Goal: Transaction & Acquisition: Purchase product/service

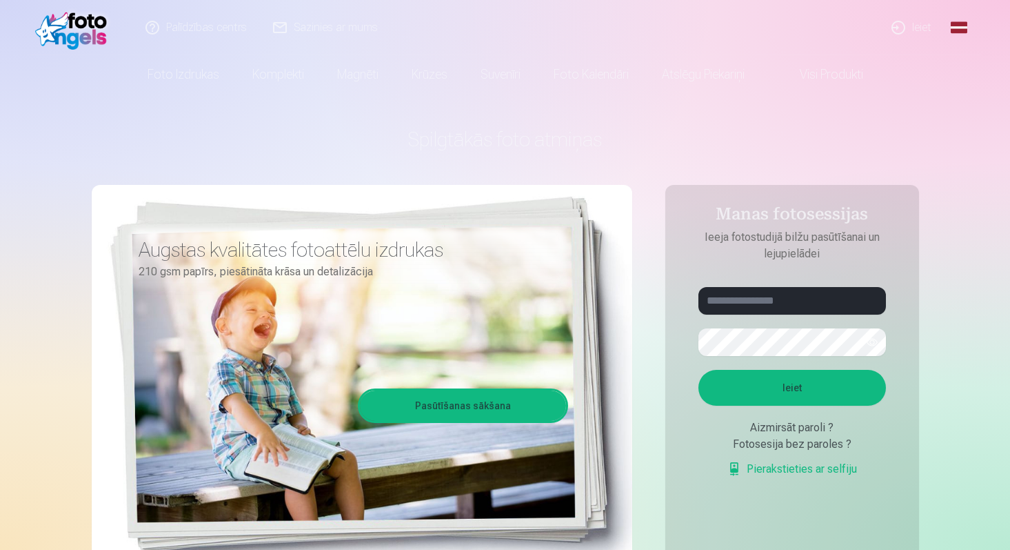
click at [921, 29] on link "Ieiet" at bounding box center [912, 27] width 66 height 55
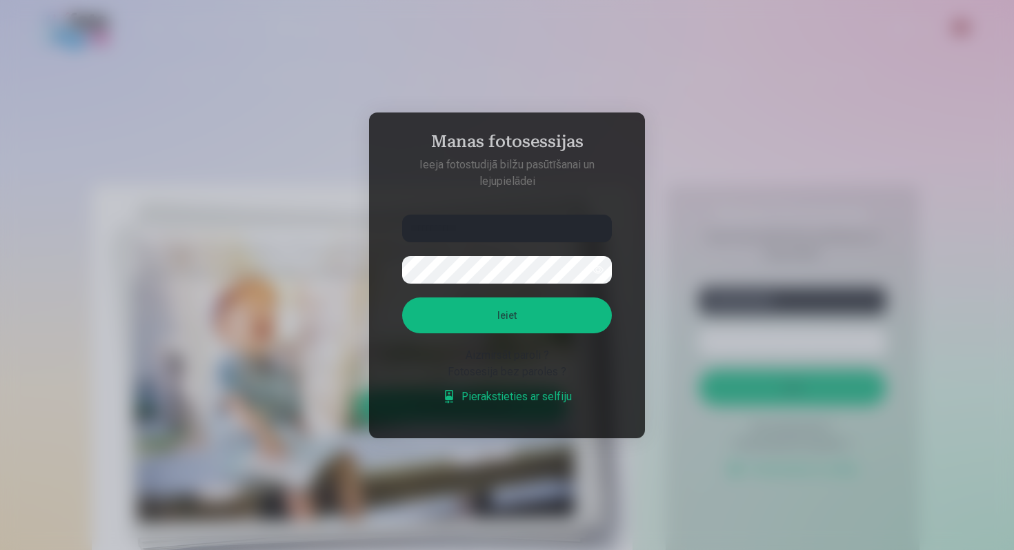
type input "**********"
click at [599, 272] on button "button" at bounding box center [598, 270] width 26 height 26
click at [571, 309] on button "Ieiet" at bounding box center [507, 315] width 210 height 36
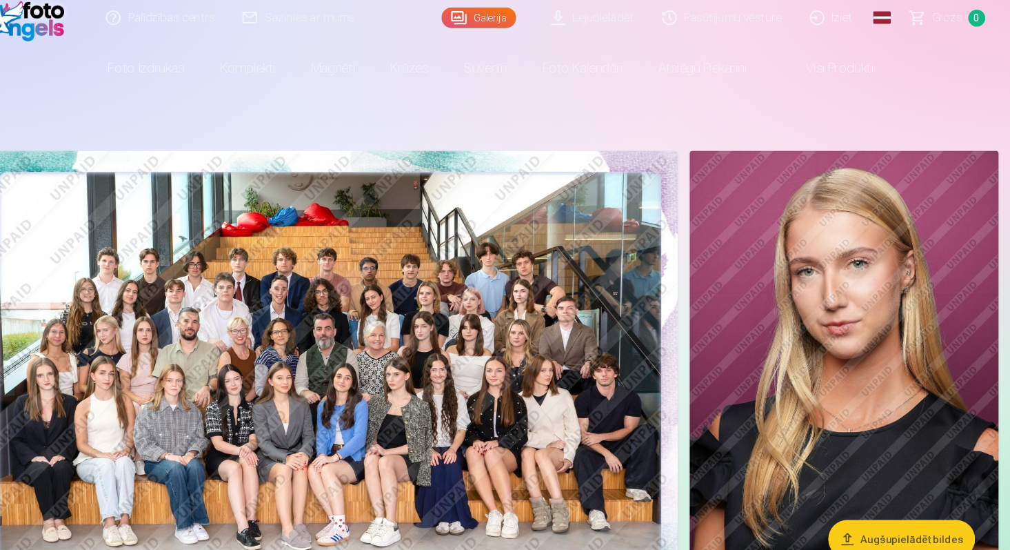
click at [480, 238] on img at bounding box center [355, 368] width 650 height 433
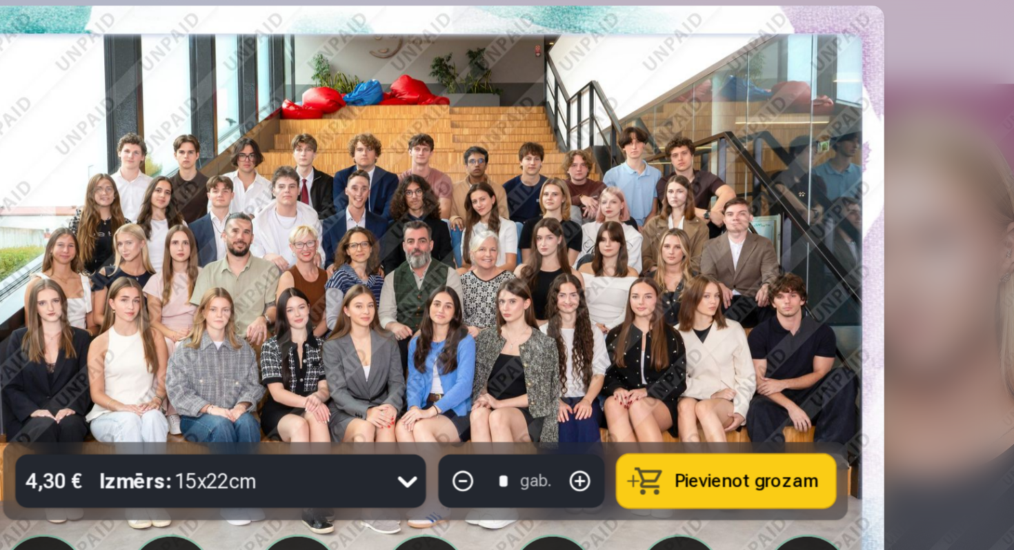
click at [828, 260] on div at bounding box center [507, 275] width 1014 height 550
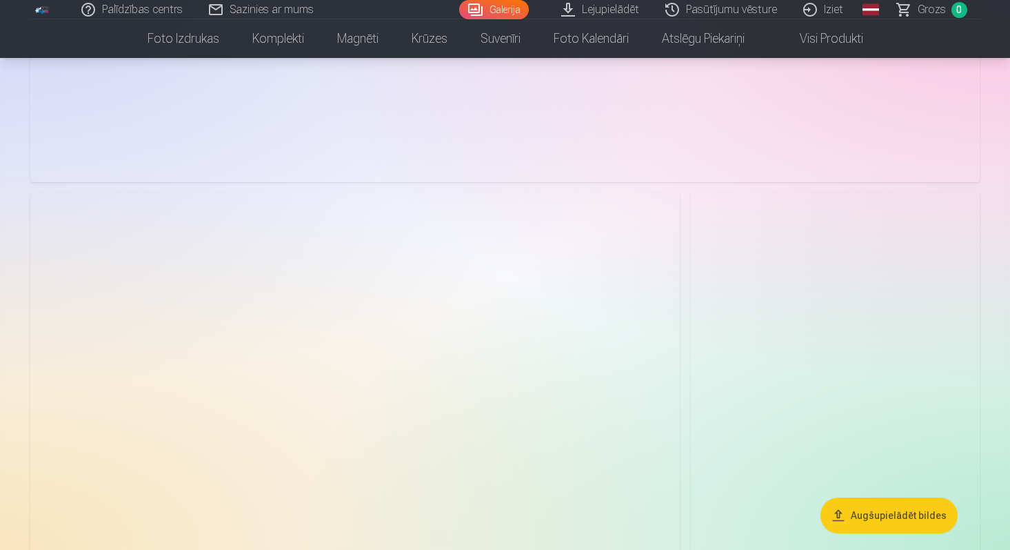
scroll to position [1940, 0]
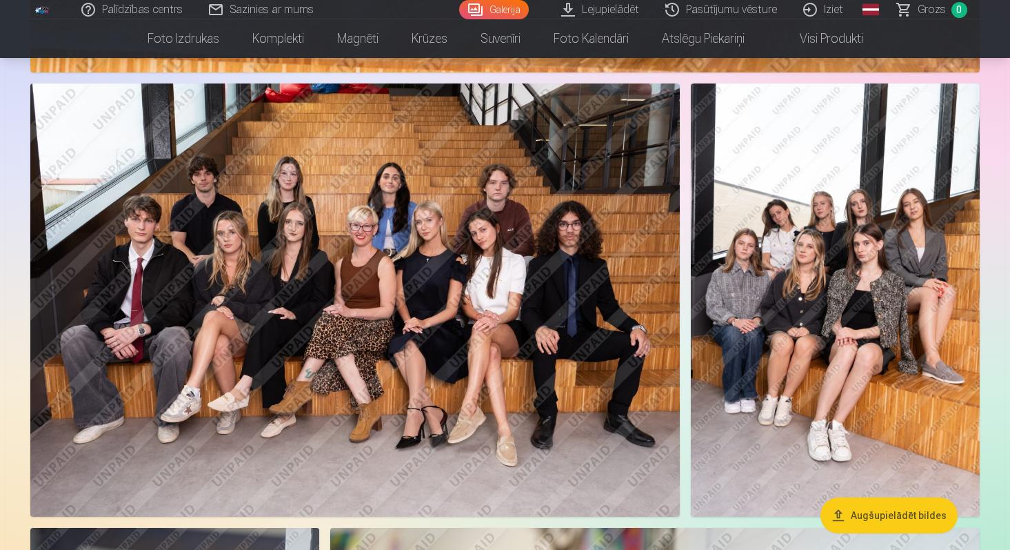
click at [299, 223] on img at bounding box center [355, 299] width 650 height 433
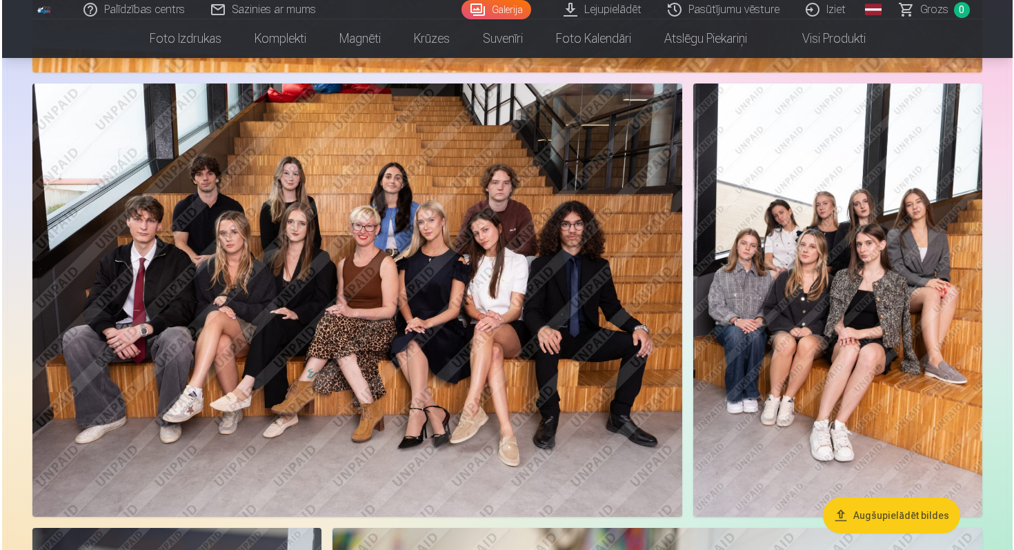
scroll to position [2050, 0]
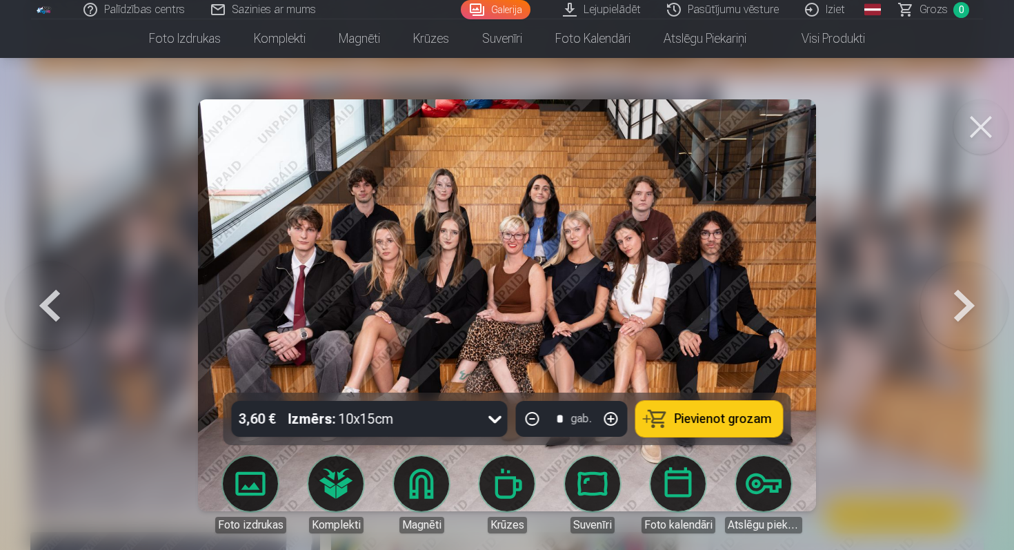
click at [981, 120] on button at bounding box center [980, 126] width 55 height 55
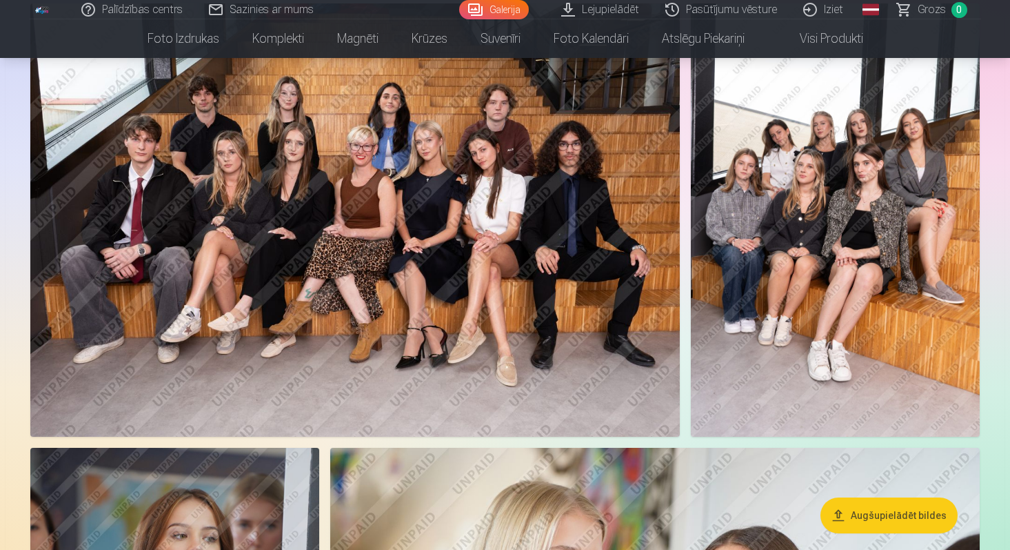
scroll to position [2126, 0]
click at [803, 245] on img at bounding box center [835, 219] width 289 height 433
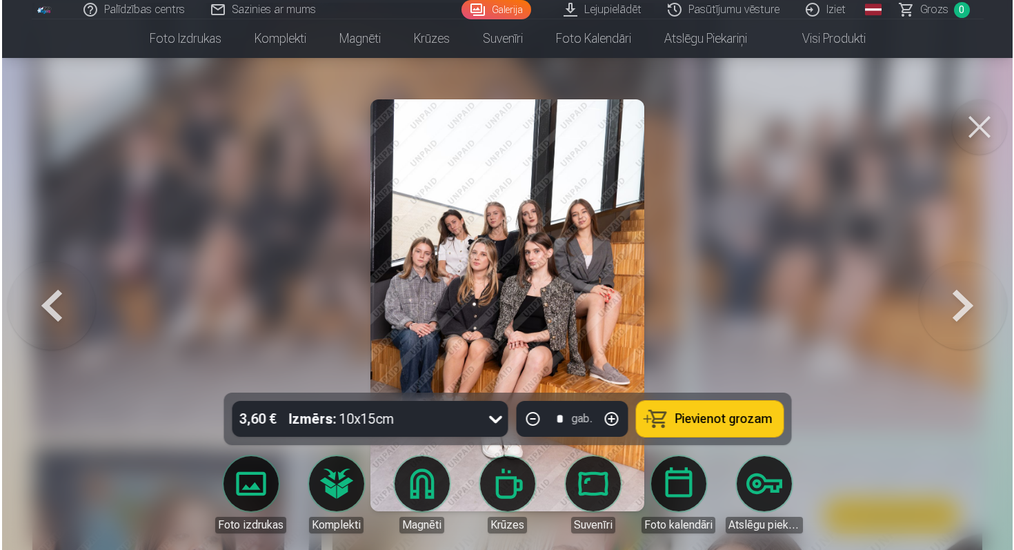
scroll to position [2133, 0]
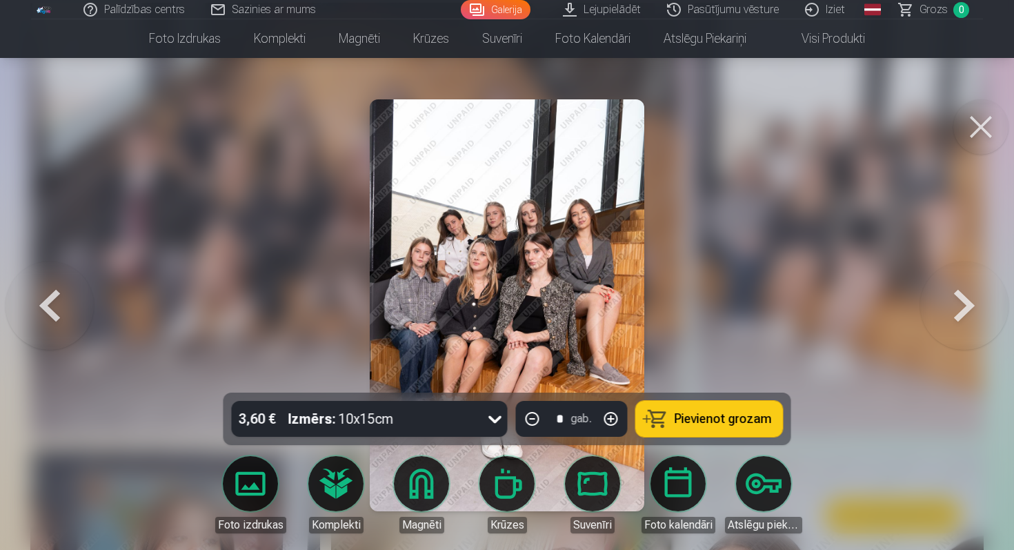
click at [976, 126] on button at bounding box center [980, 126] width 55 height 55
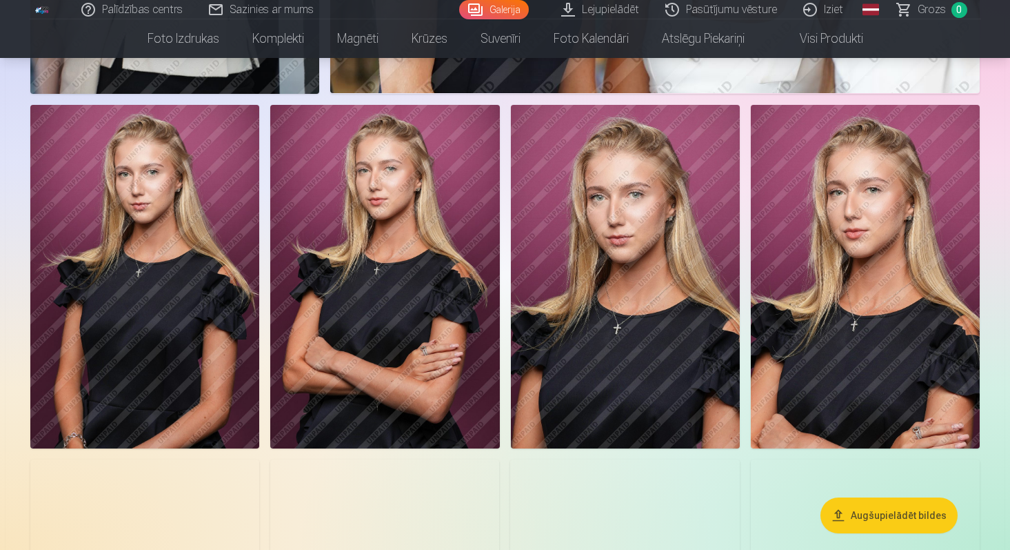
scroll to position [2935, 0]
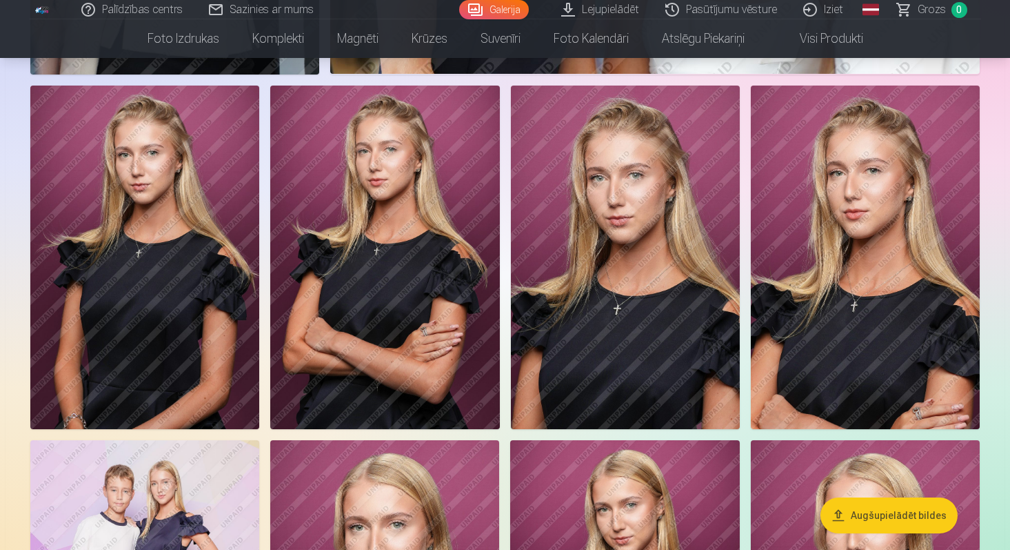
click at [863, 290] on img at bounding box center [865, 257] width 229 height 343
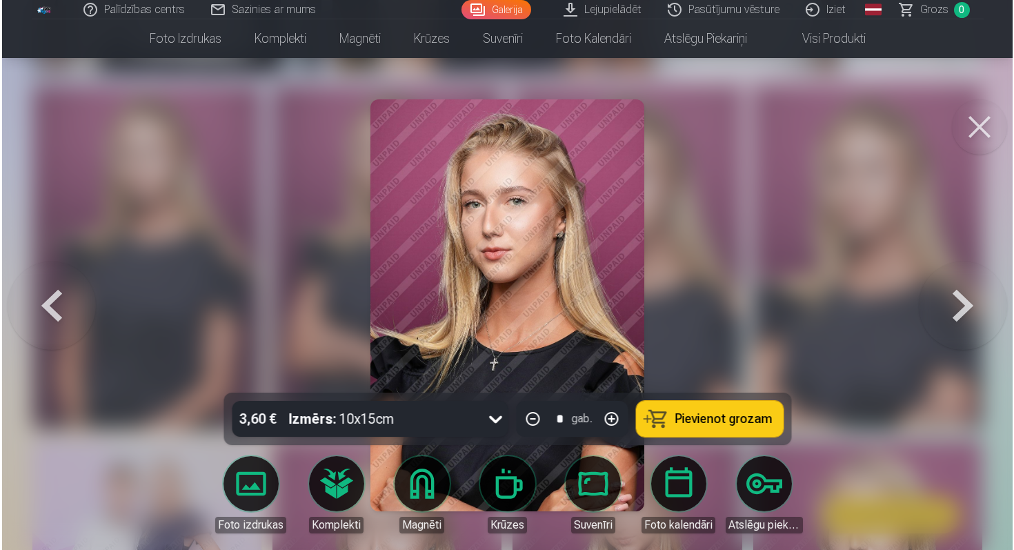
scroll to position [2940, 0]
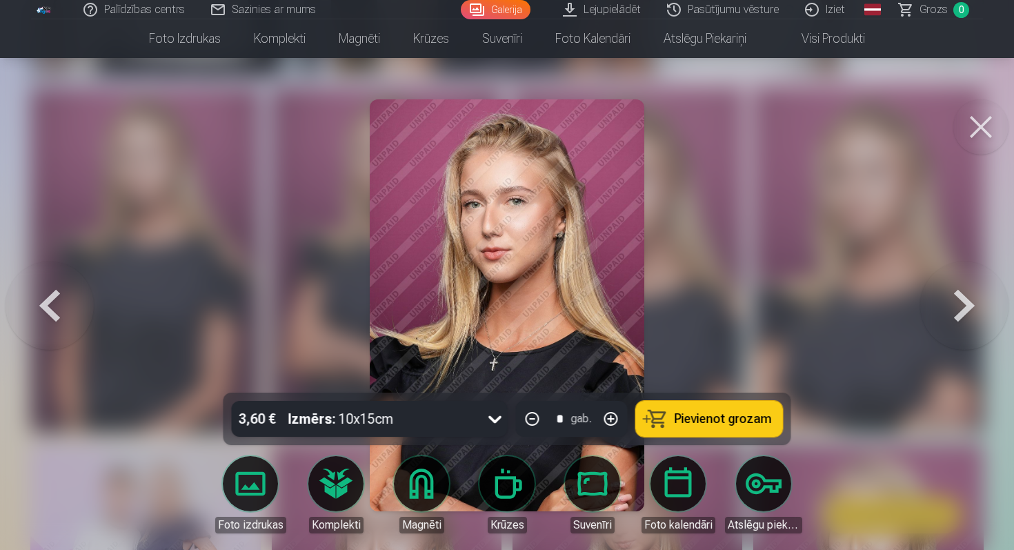
click at [968, 133] on button at bounding box center [980, 126] width 55 height 55
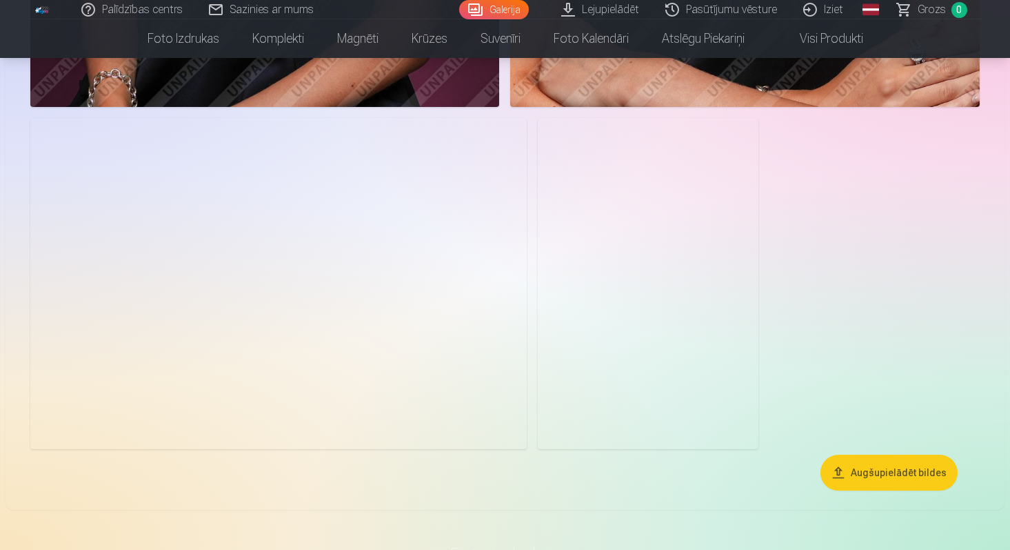
scroll to position [4322, 0]
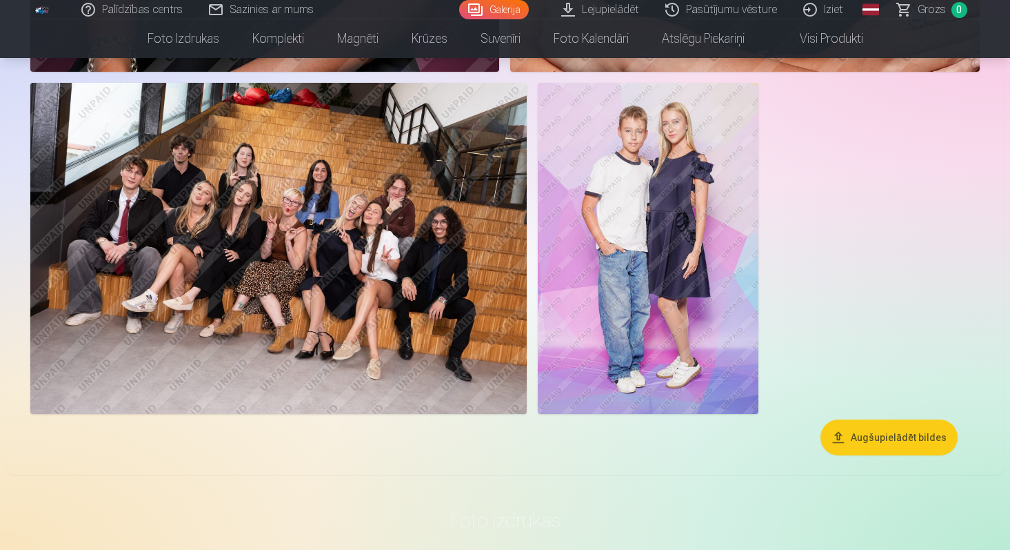
click at [411, 210] on img at bounding box center [278, 248] width 496 height 331
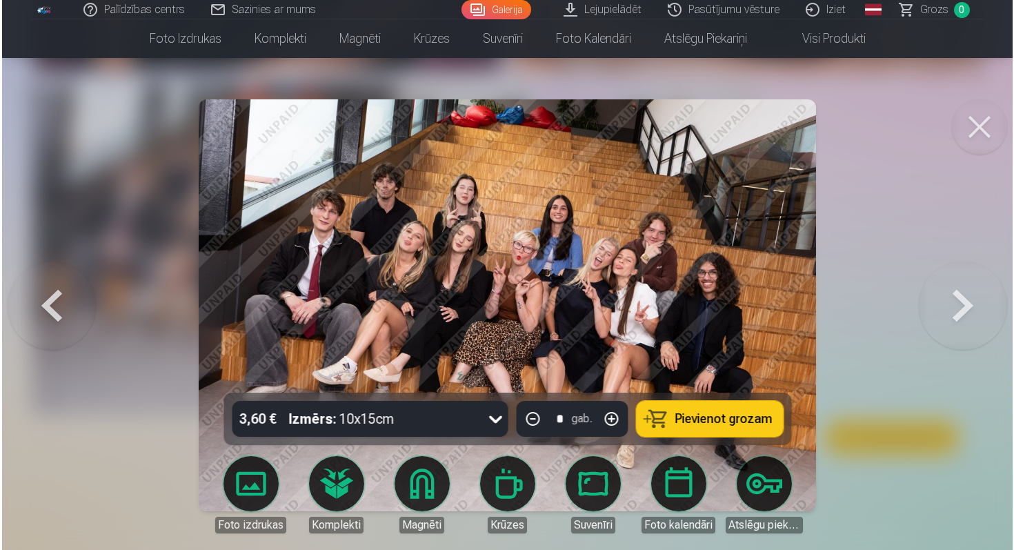
scroll to position [4372, 0]
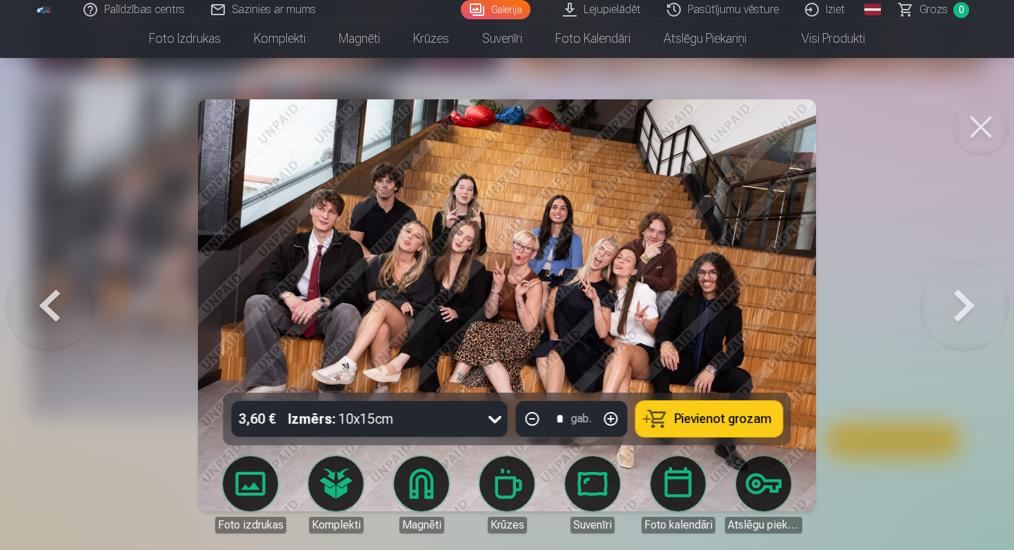
click at [983, 141] on button at bounding box center [980, 126] width 55 height 55
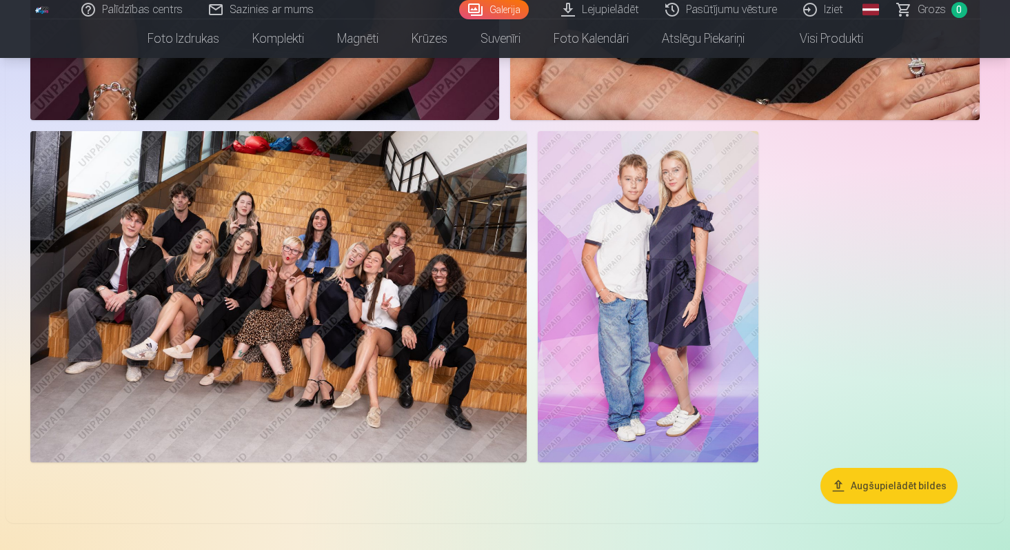
click at [652, 276] on img at bounding box center [648, 296] width 221 height 331
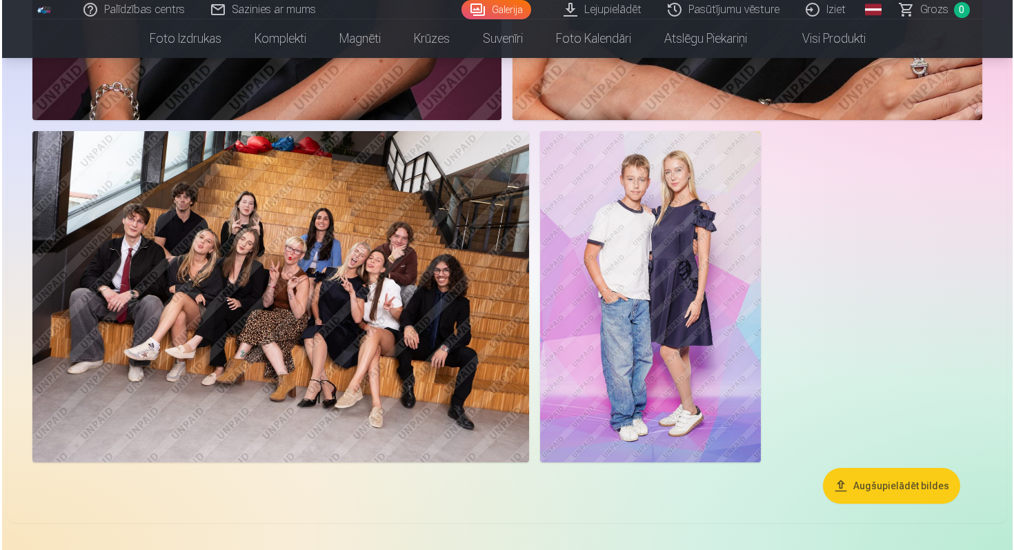
scroll to position [4324, 0]
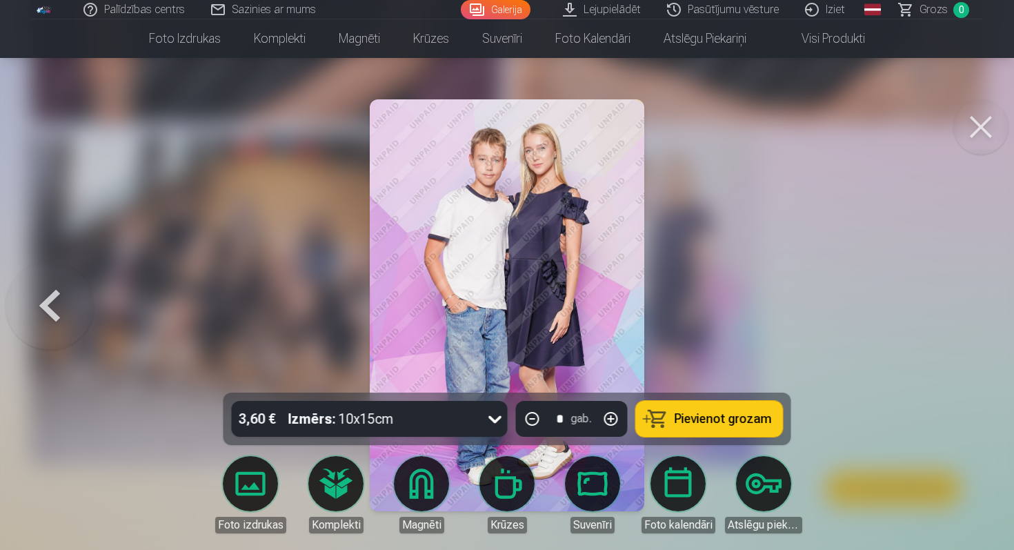
click at [991, 127] on button at bounding box center [980, 126] width 55 height 55
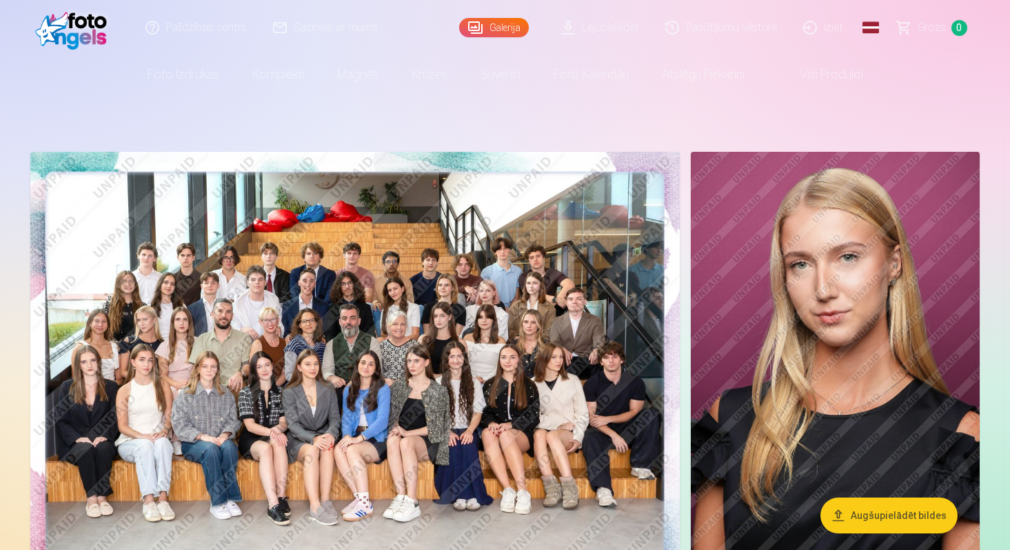
click at [519, 327] on img at bounding box center [355, 368] width 650 height 433
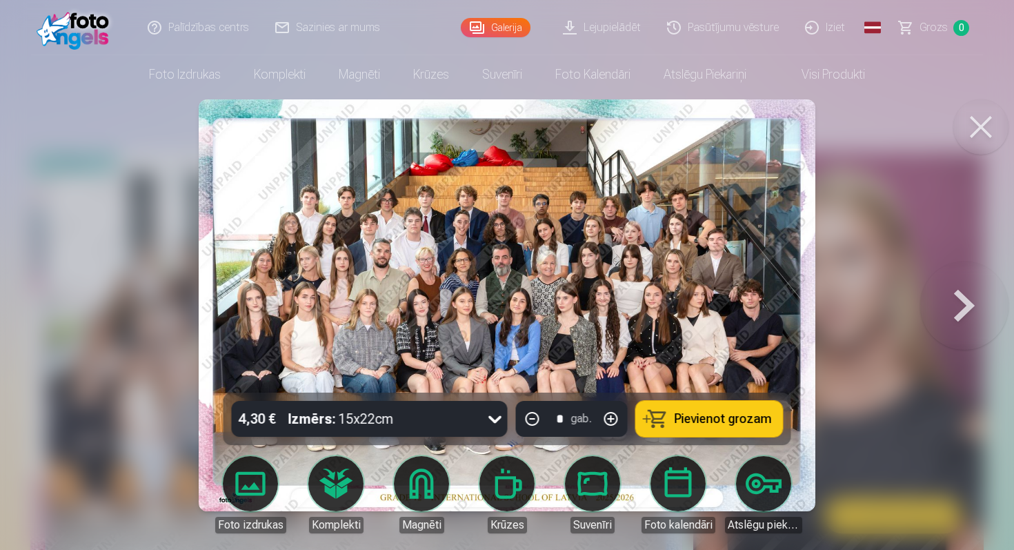
click at [465, 408] on div "4,30 € Izmērs : 15x22cm" at bounding box center [357, 419] width 250 height 36
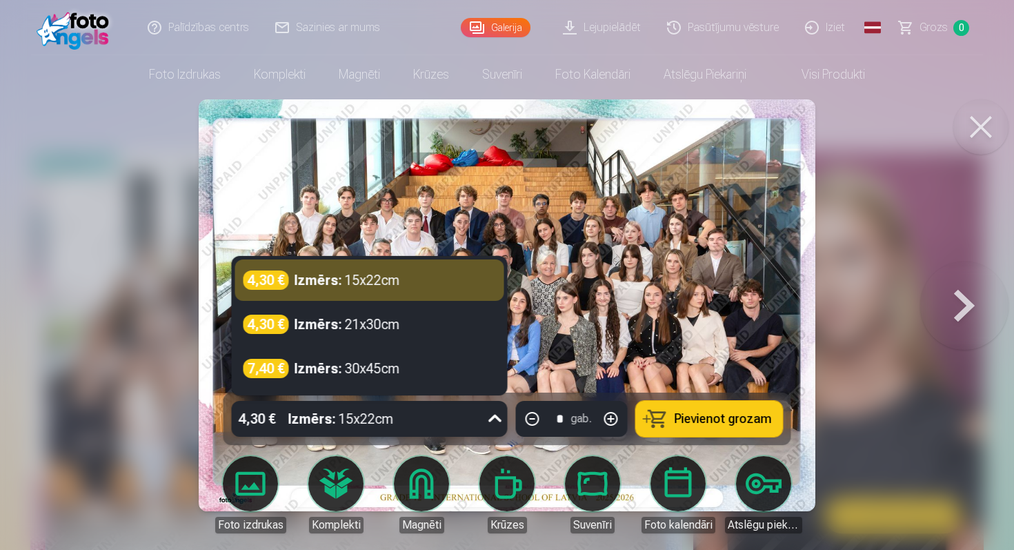
click at [103, 309] on div at bounding box center [507, 275] width 1014 height 550
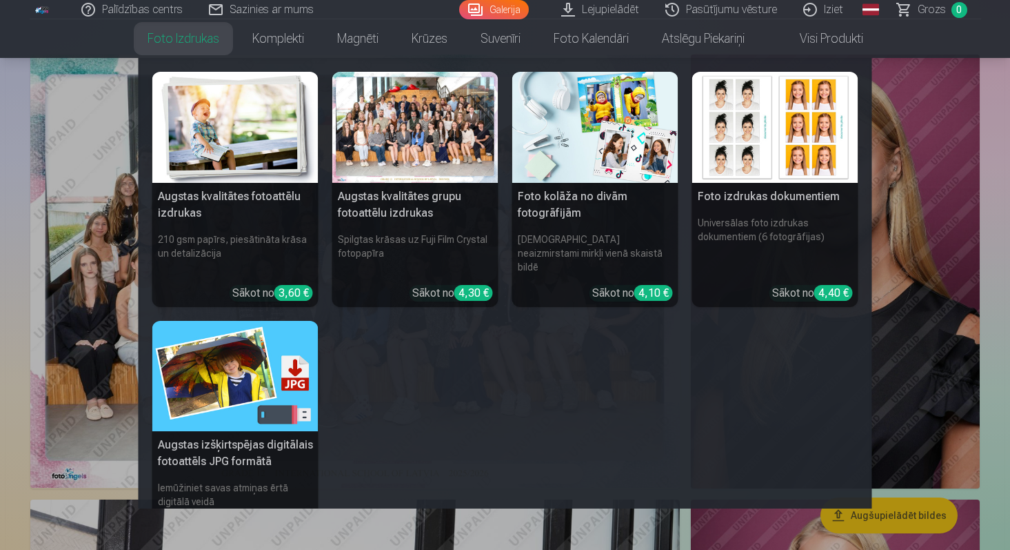
scroll to position [98, 0]
click at [115, 285] on nav "Augstas kvalitātes fotoattēlu izdrukas 210 gsm papīrs, piesātināta krāsa un det…" at bounding box center [505, 283] width 1010 height 450
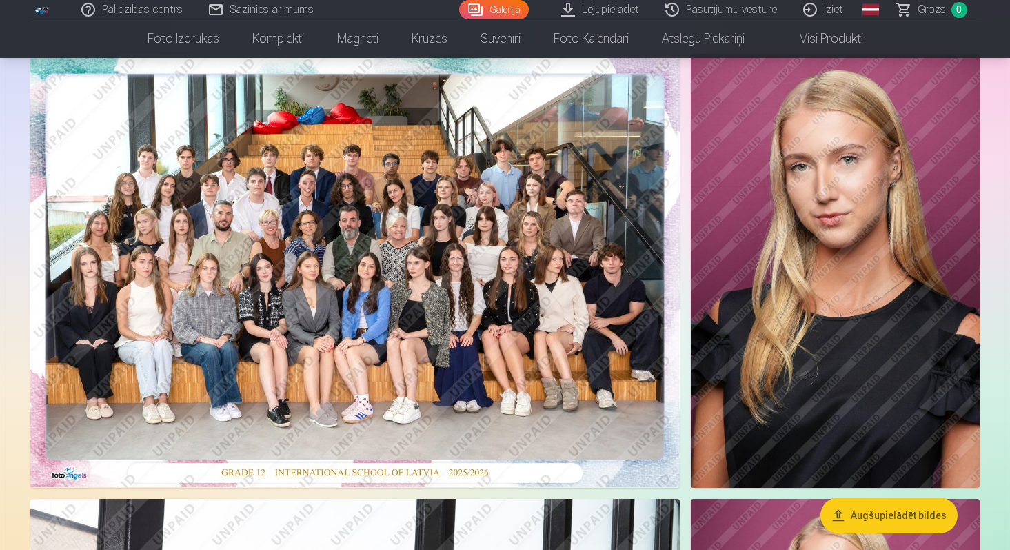
click at [115, 285] on img at bounding box center [355, 270] width 650 height 433
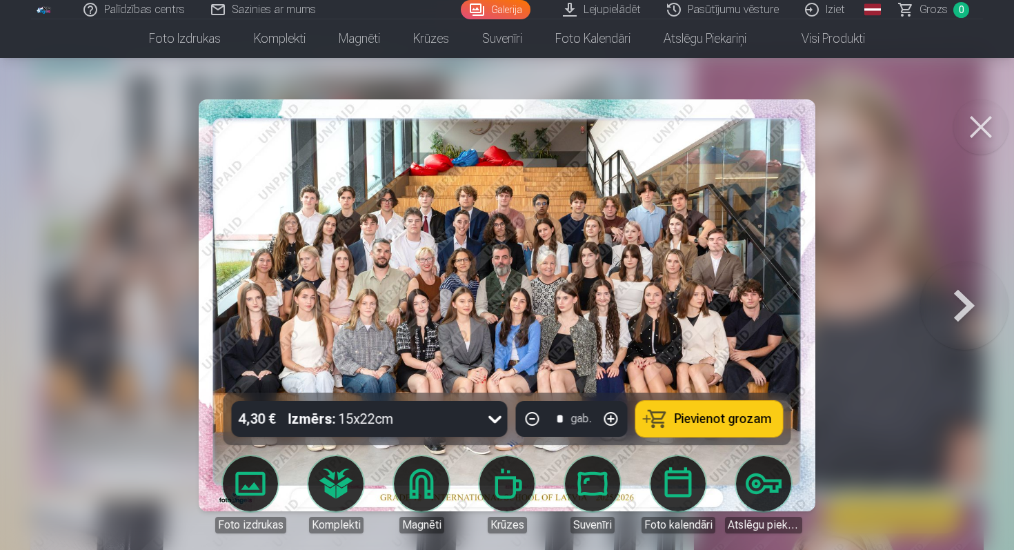
click at [368, 414] on div "Izmērs : 15x22cm" at bounding box center [341, 419] width 106 height 36
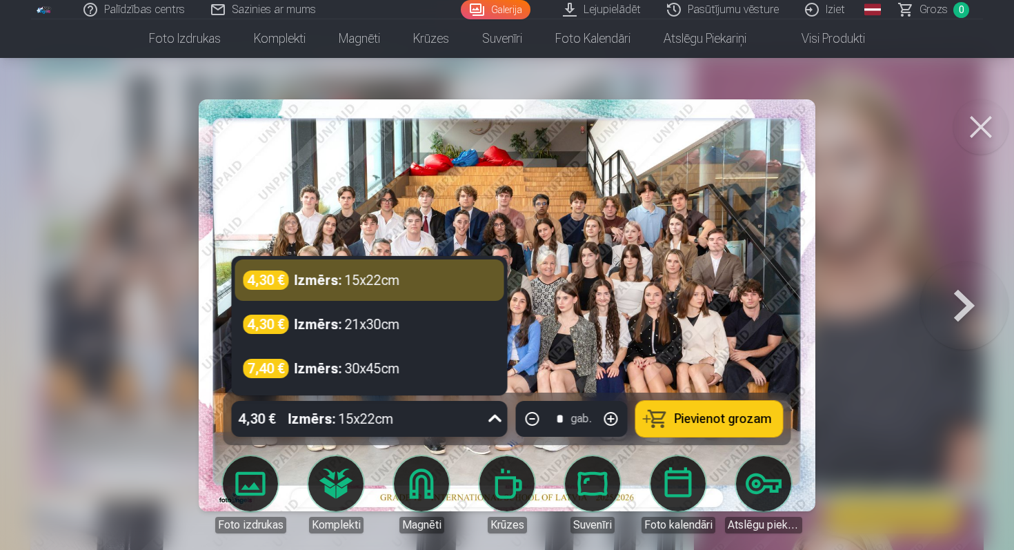
click at [541, 197] on img at bounding box center [507, 305] width 617 height 412
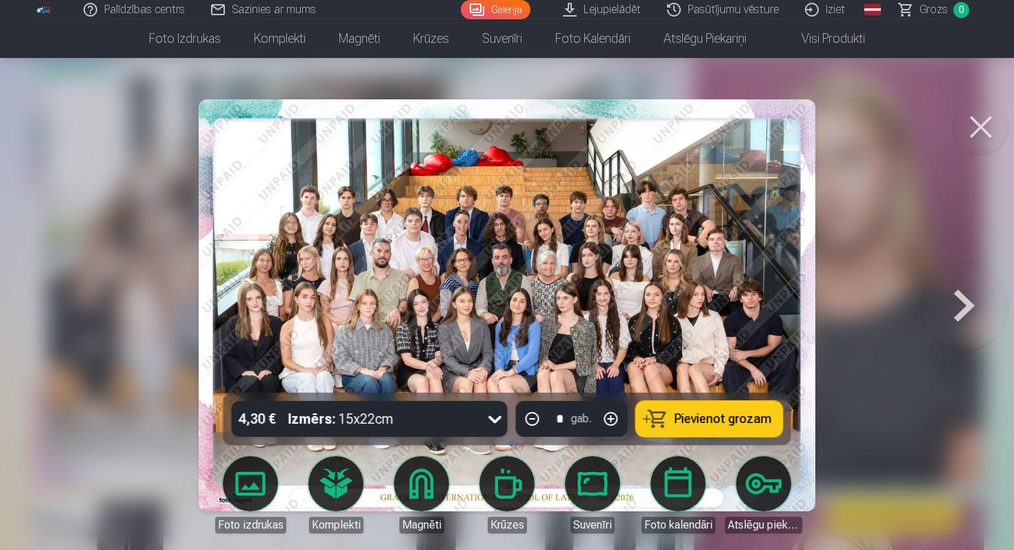
click at [690, 412] on span "Pievienot grozam" at bounding box center [722, 418] width 97 height 12
click at [952, 303] on button at bounding box center [964, 305] width 88 height 147
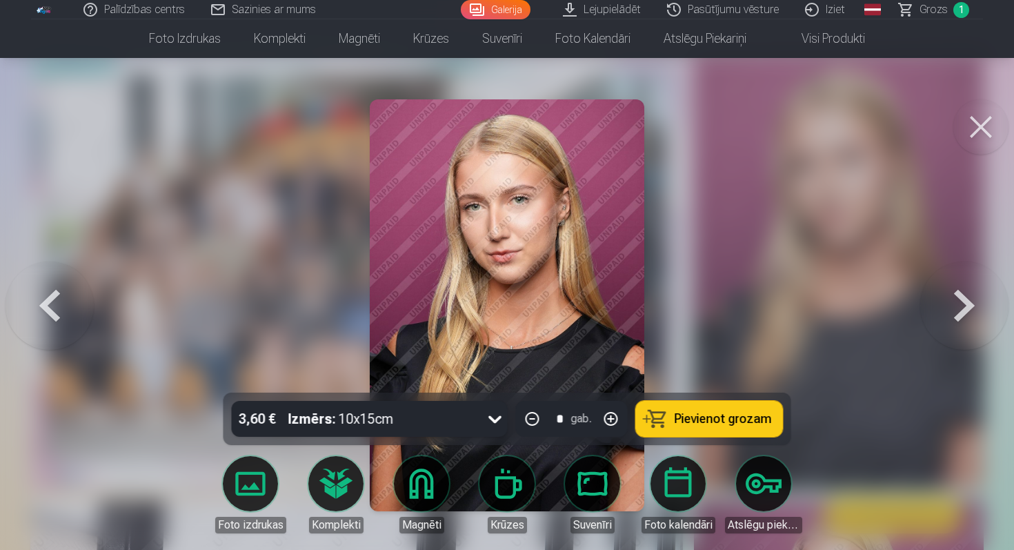
click at [976, 125] on button at bounding box center [980, 126] width 55 height 55
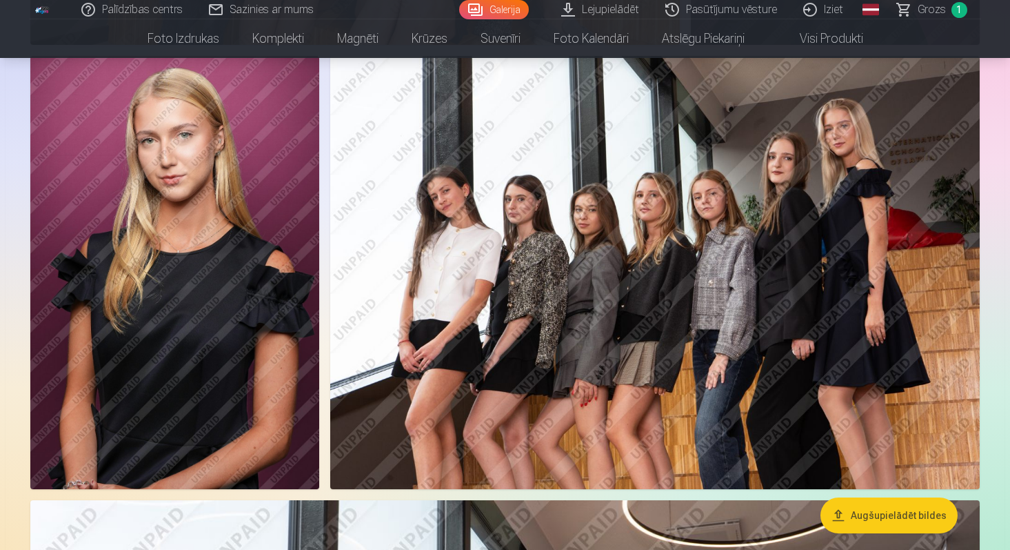
scroll to position [979, 0]
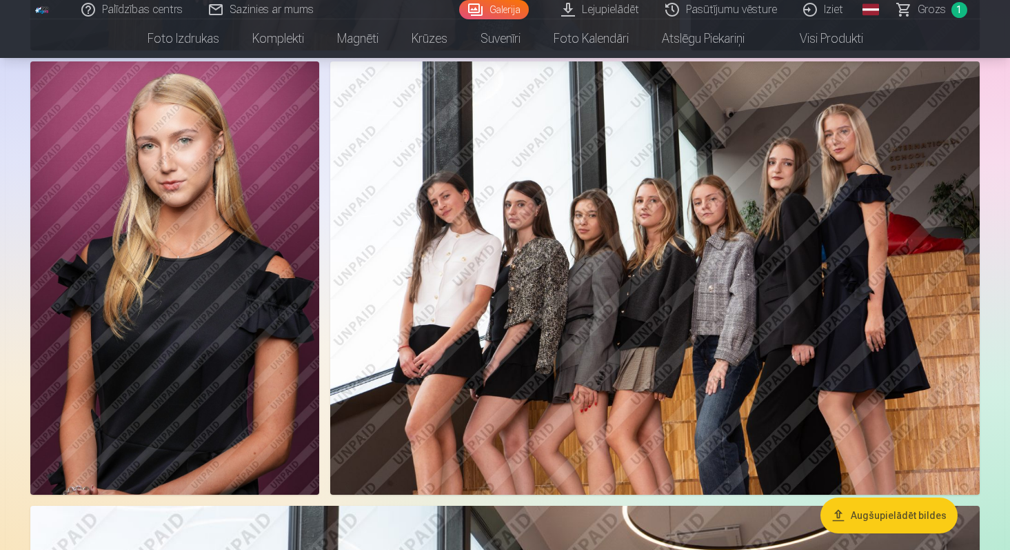
click at [607, 262] on img at bounding box center [655, 277] width 650 height 433
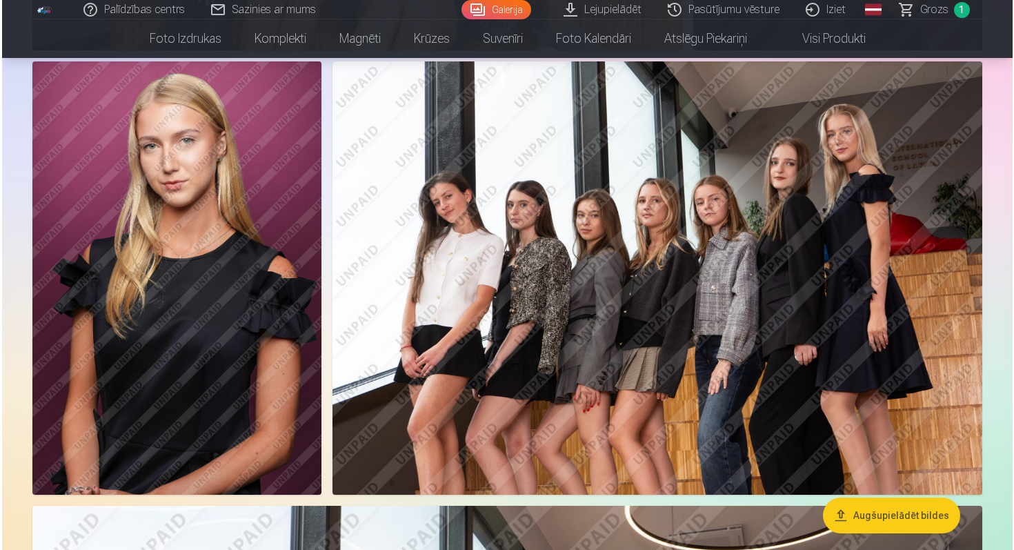
scroll to position [981, 0]
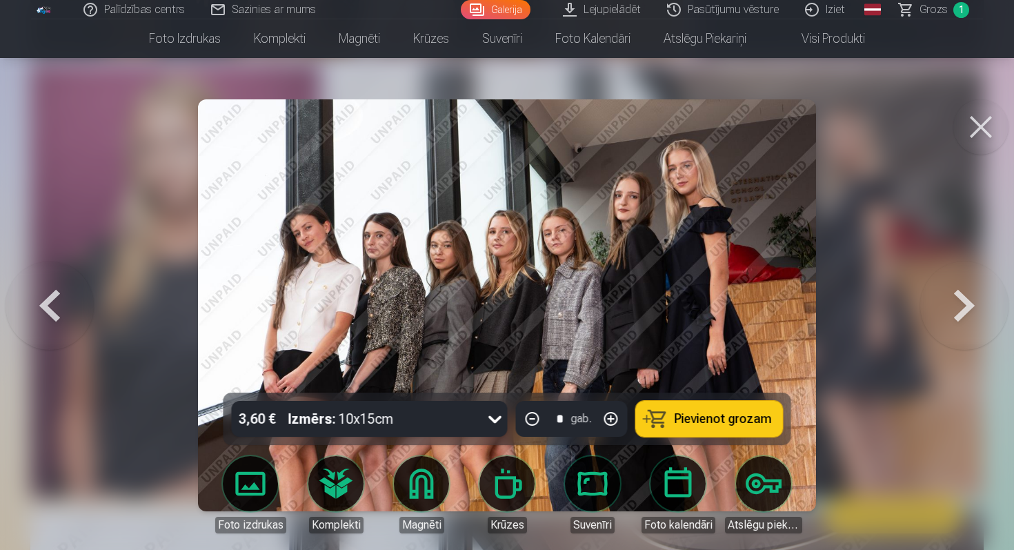
click at [417, 416] on div "3,60 € Izmērs : 10x15cm" at bounding box center [357, 419] width 250 height 36
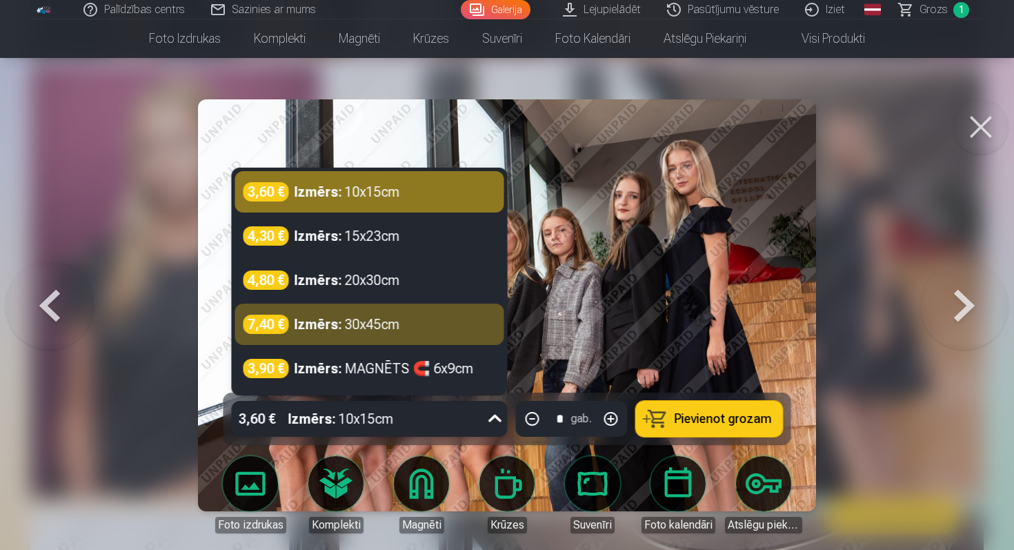
click at [986, 120] on button at bounding box center [980, 126] width 55 height 55
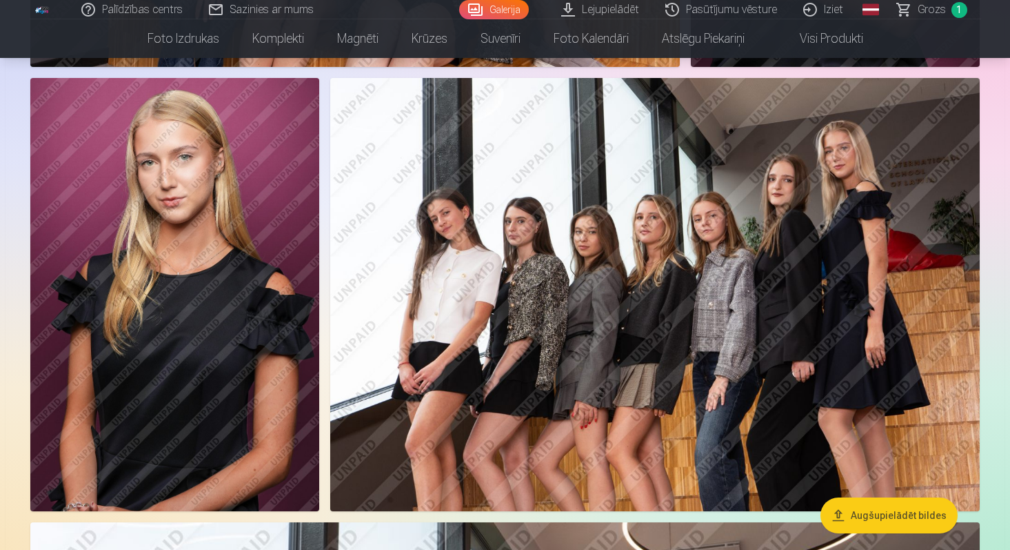
scroll to position [963, 0]
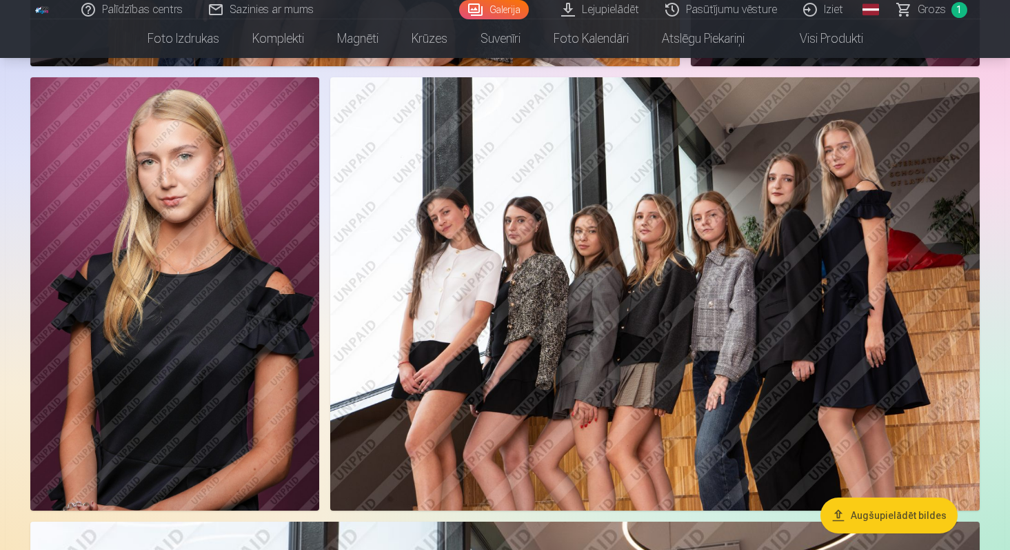
click at [847, 177] on img at bounding box center [655, 293] width 650 height 433
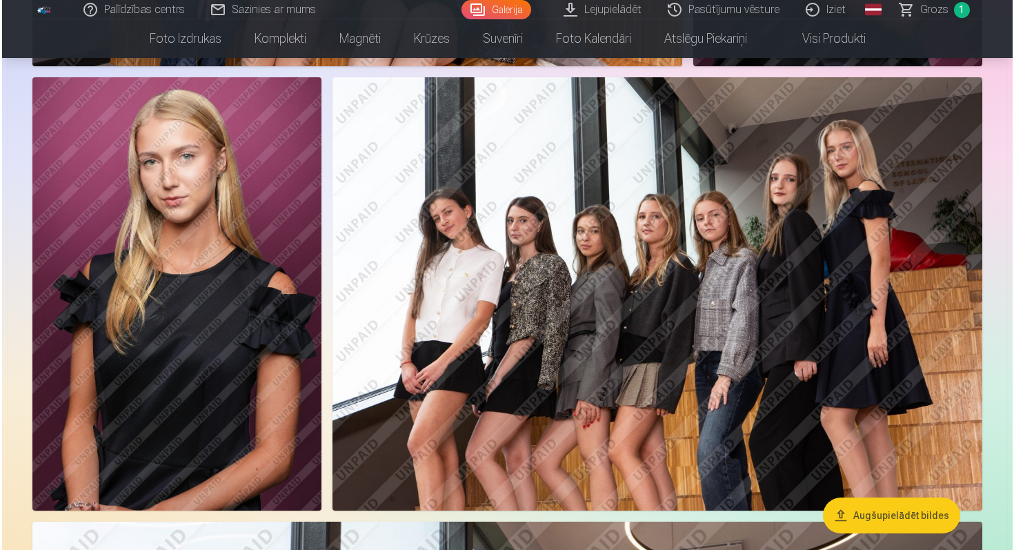
scroll to position [965, 0]
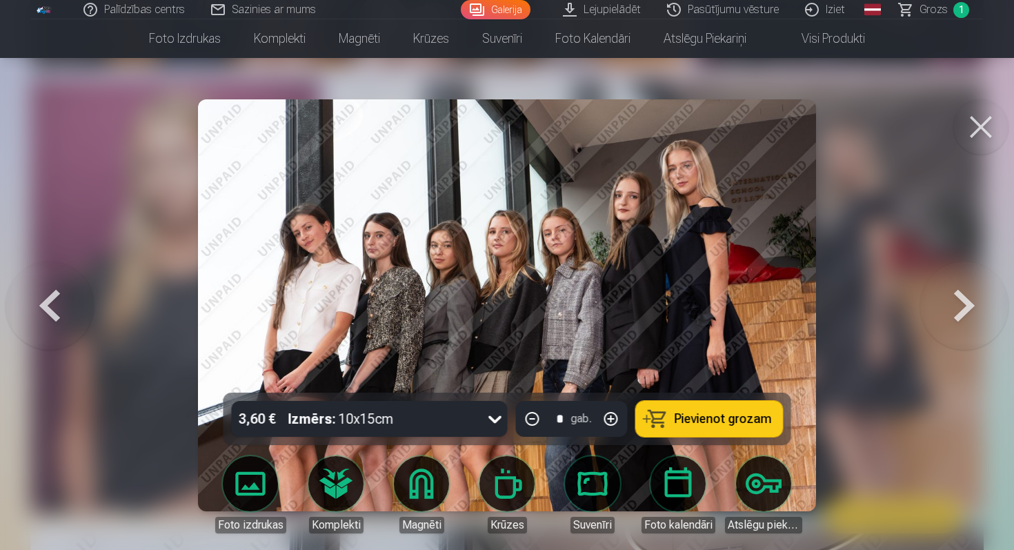
click at [975, 119] on button at bounding box center [980, 126] width 55 height 55
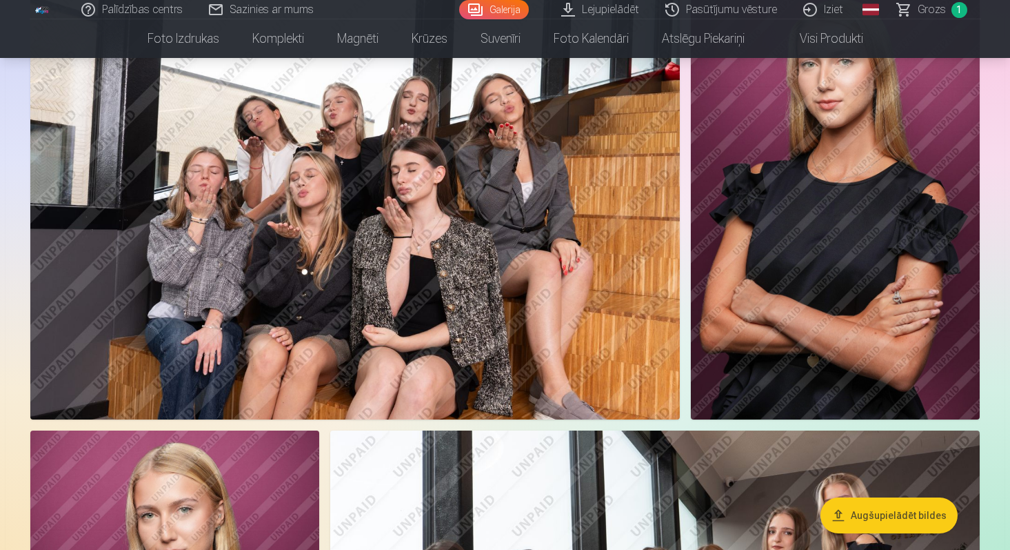
scroll to position [554, 0]
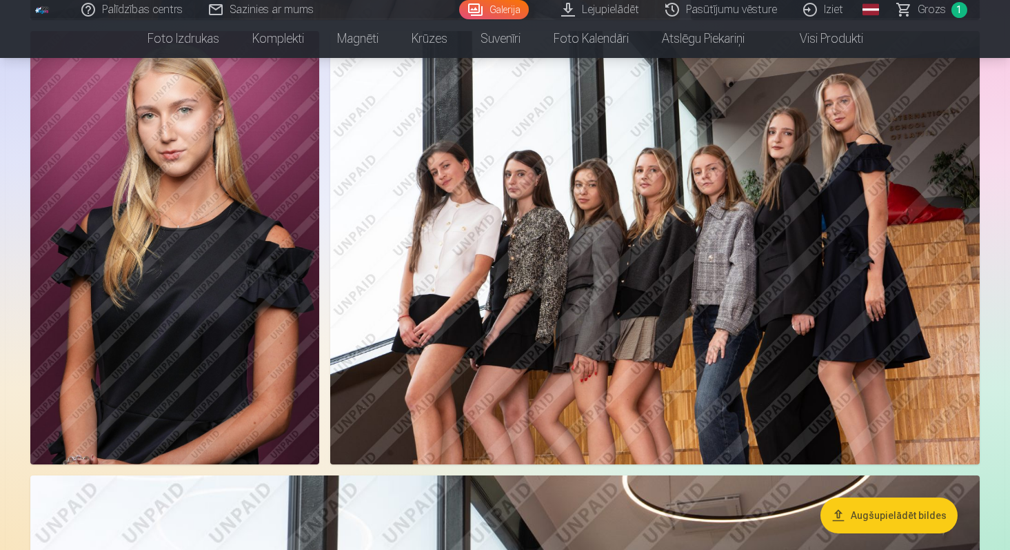
click at [905, 181] on img at bounding box center [655, 247] width 650 height 433
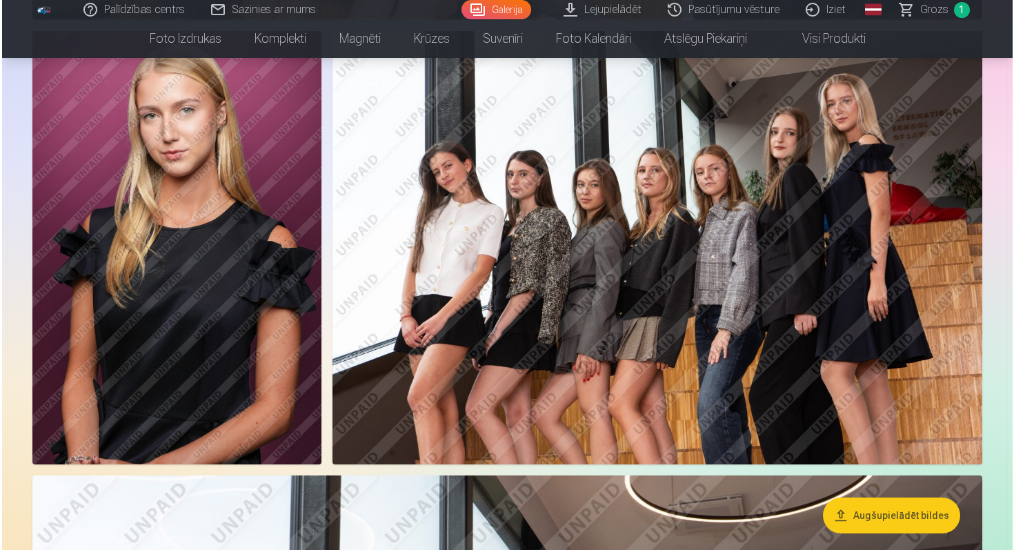
scroll to position [1011, 0]
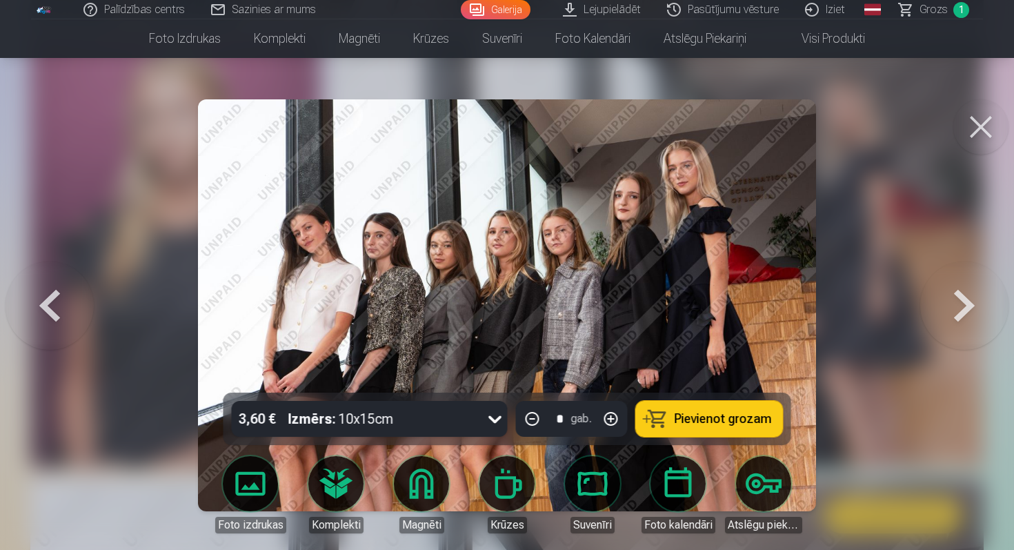
click at [695, 414] on span "Pievienot grozam" at bounding box center [722, 418] width 97 height 12
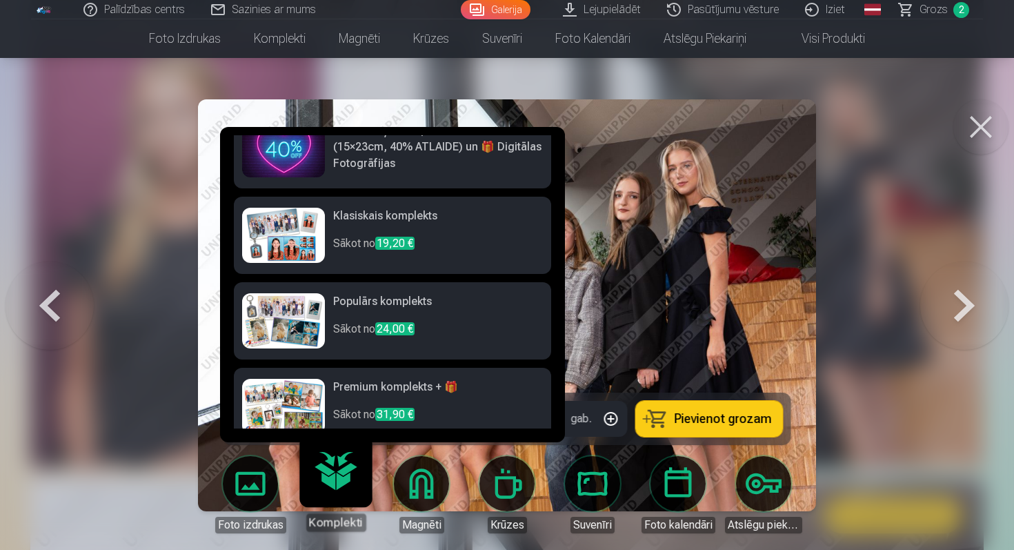
scroll to position [46, 0]
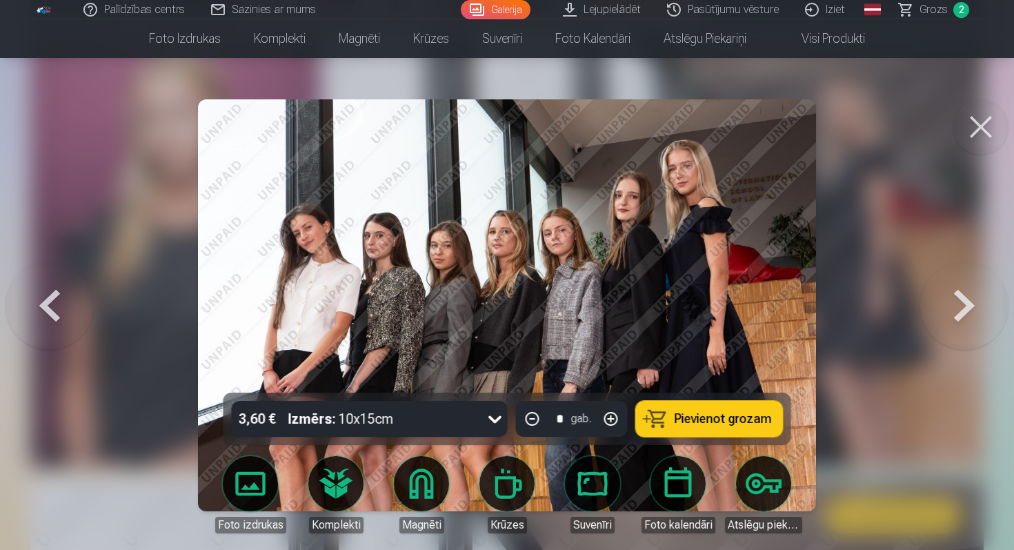
click at [978, 115] on button at bounding box center [980, 126] width 55 height 55
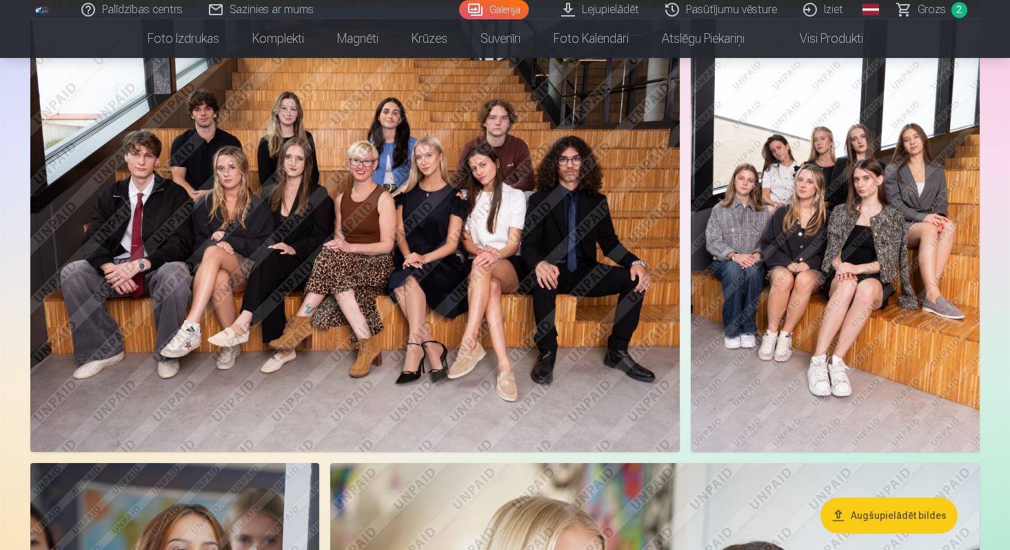
click at [813, 279] on img at bounding box center [835, 235] width 289 height 433
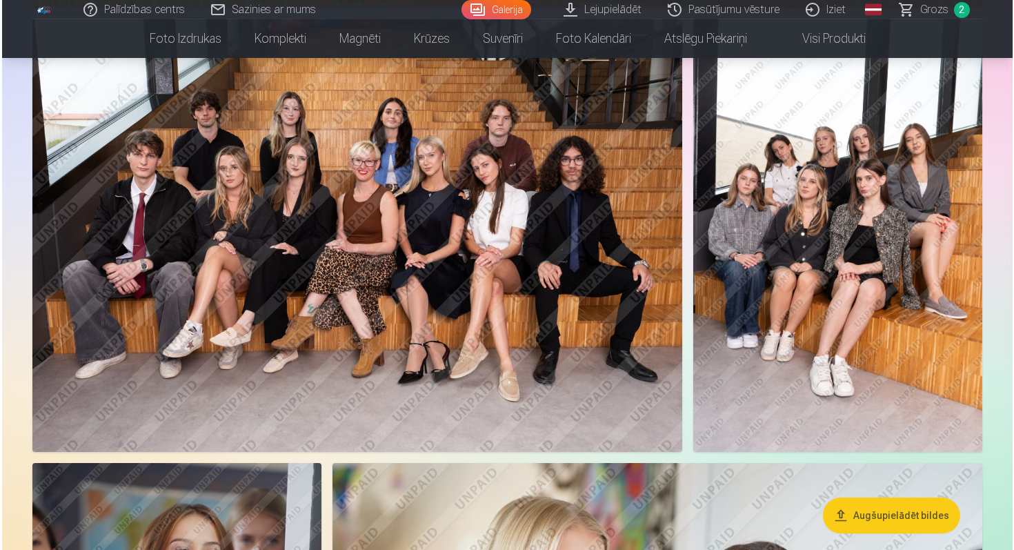
scroll to position [2115, 0]
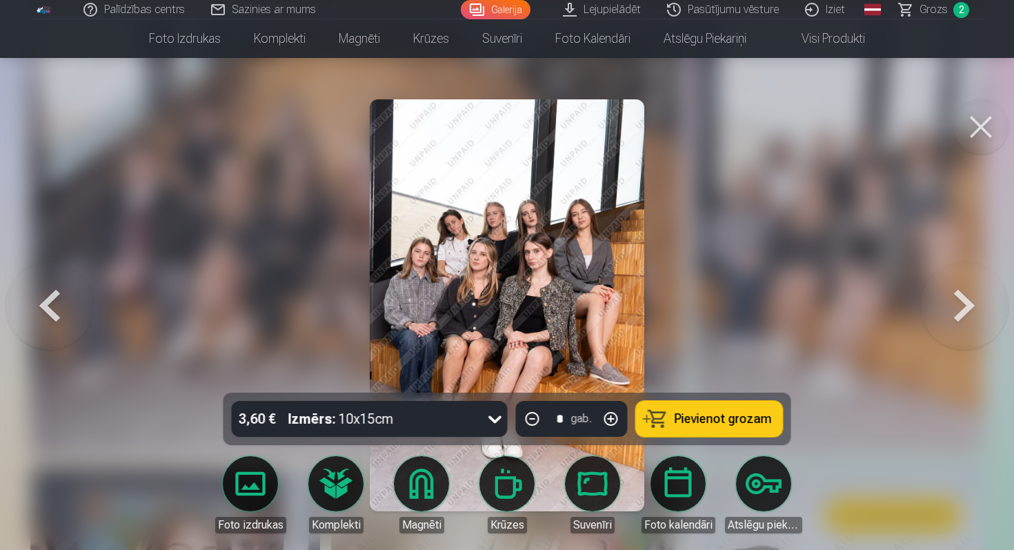
click at [975, 131] on button at bounding box center [980, 126] width 55 height 55
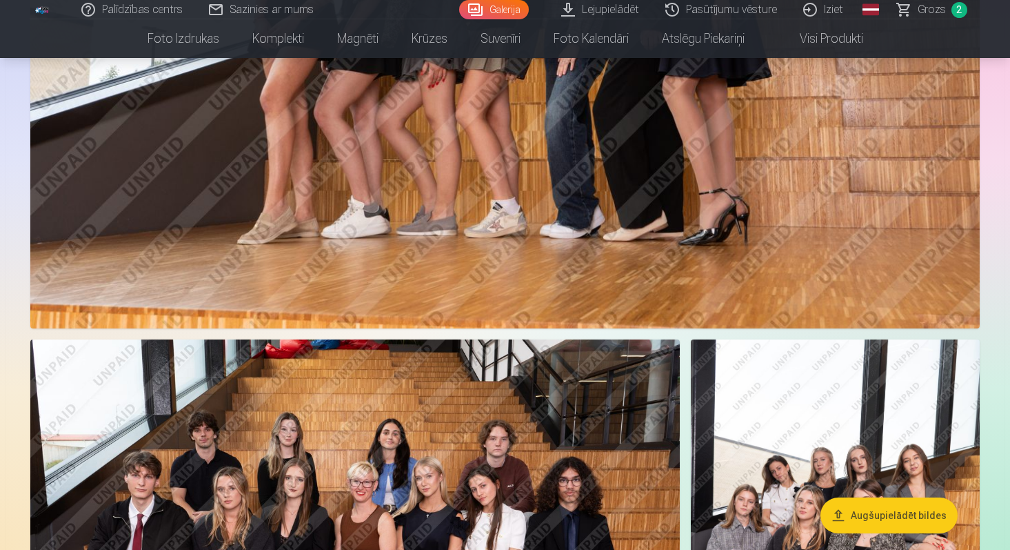
scroll to position [1916, 0]
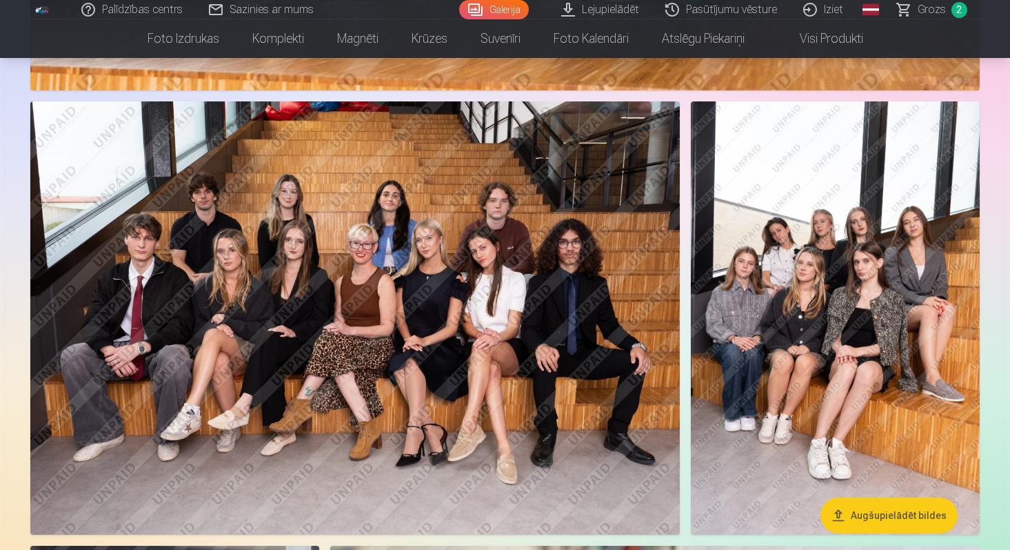
click at [636, 181] on img at bounding box center [355, 317] width 650 height 433
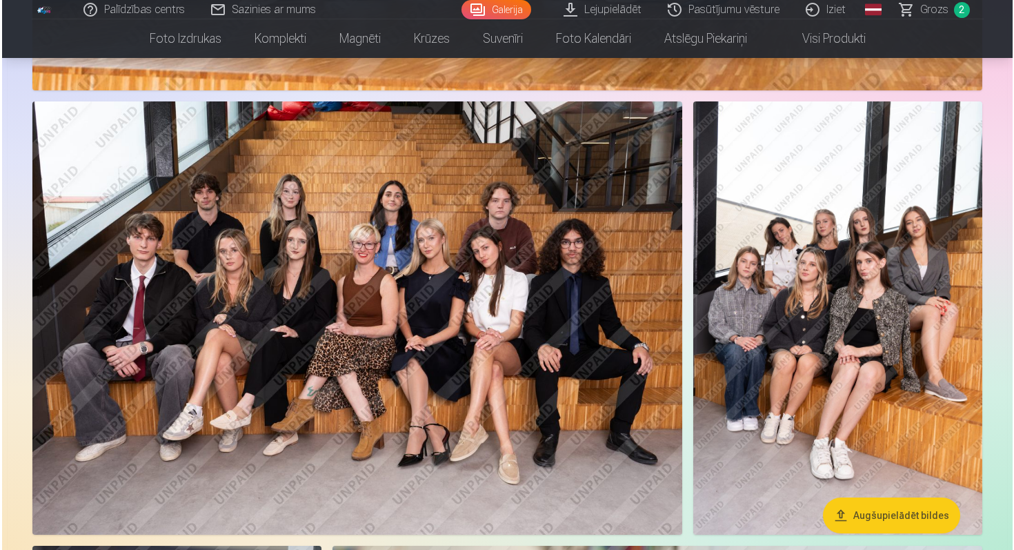
scroll to position [2032, 0]
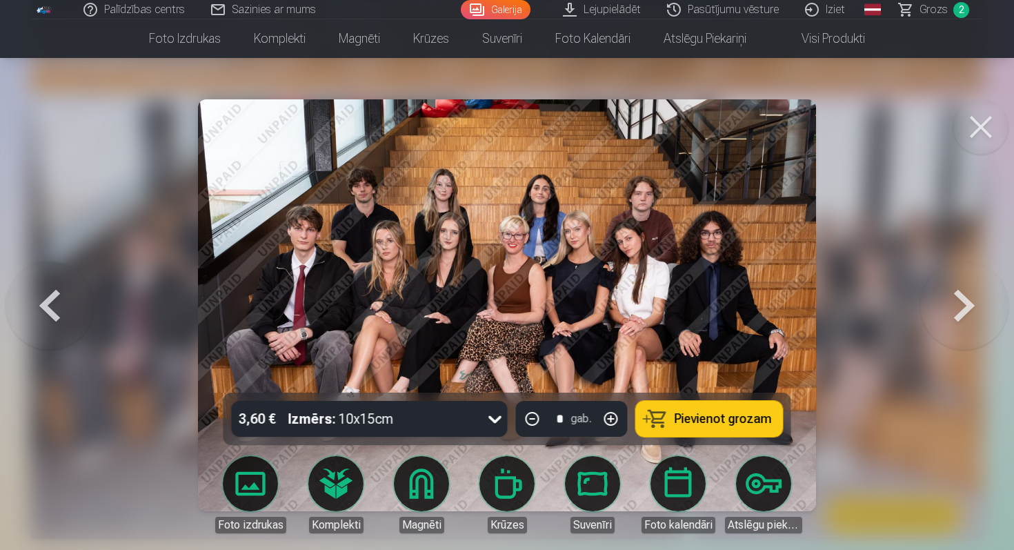
click at [376, 410] on div "Izmērs : 10x15cm" at bounding box center [341, 419] width 106 height 36
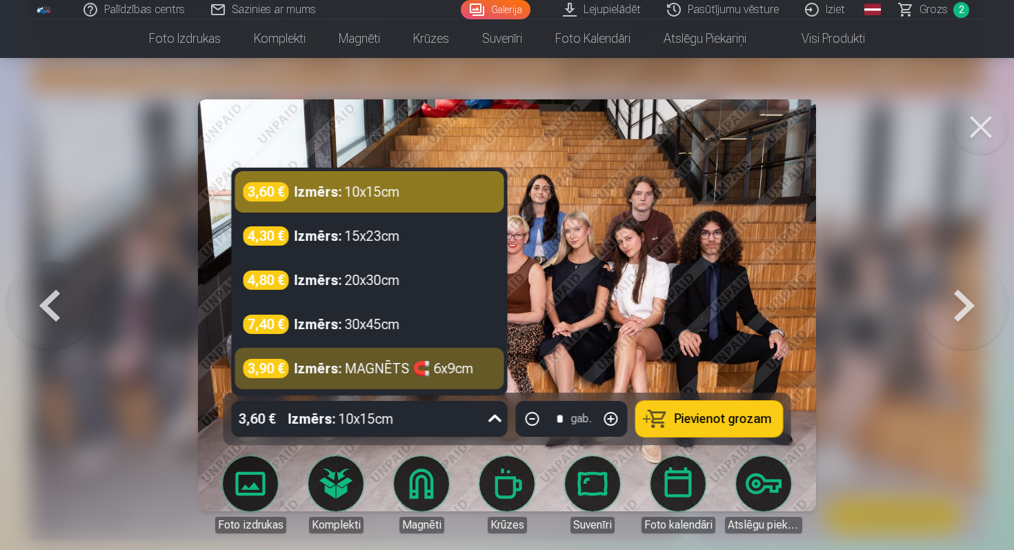
click at [692, 408] on button "Pievienot grozam" at bounding box center [709, 419] width 147 height 36
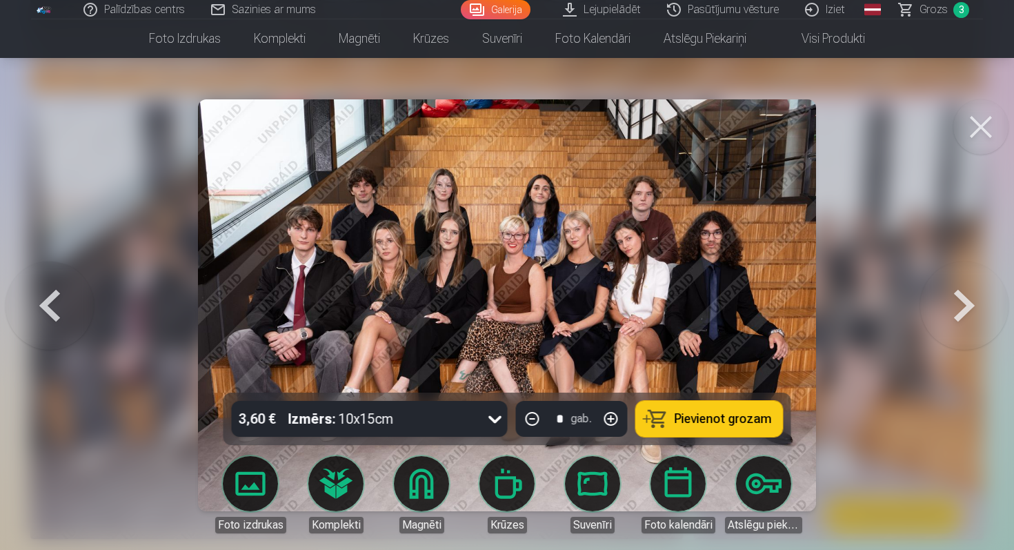
click at [503, 10] on link "Galerija" at bounding box center [496, 9] width 70 height 19
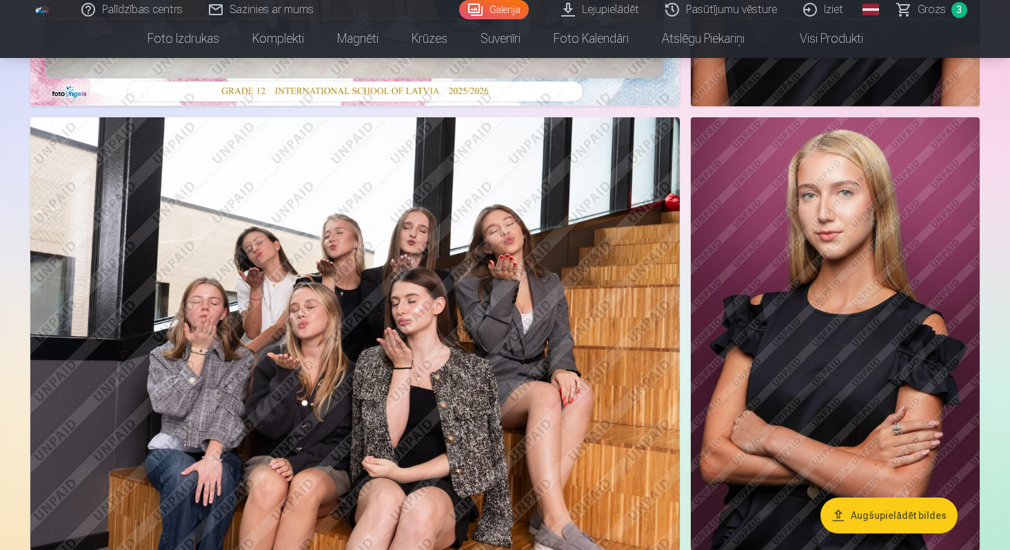
scroll to position [104, 0]
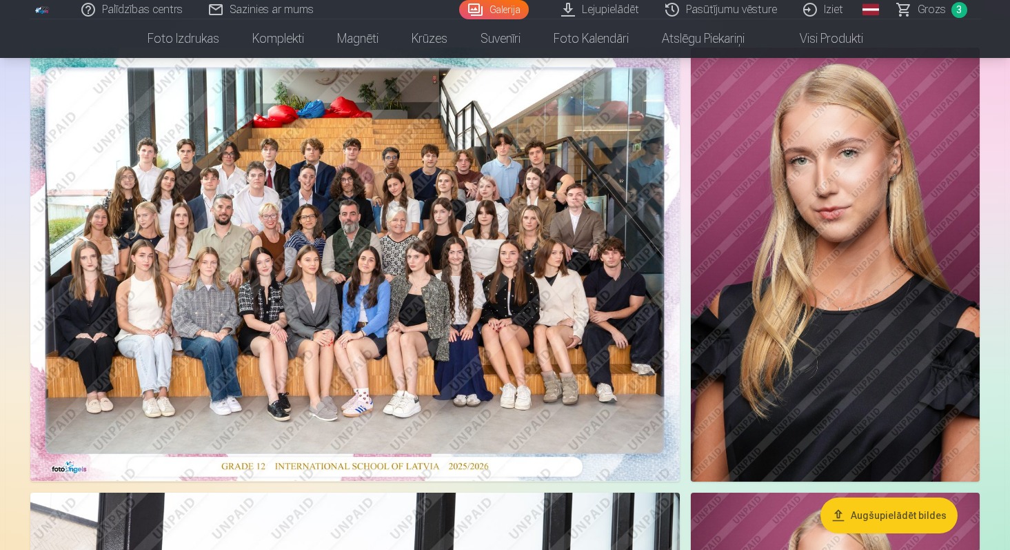
click at [602, 0] on link "Lejupielādēt" at bounding box center [601, 9] width 104 height 19
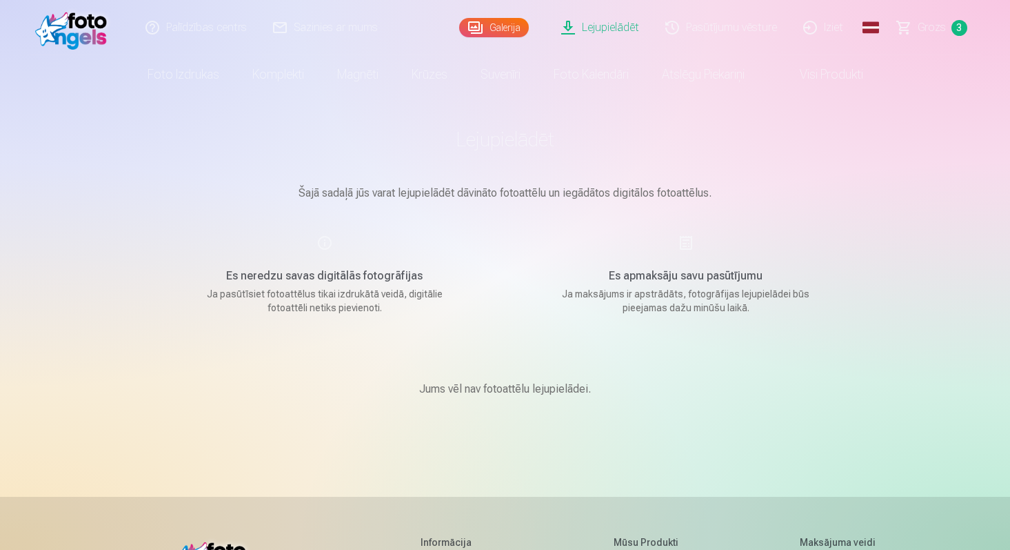
click at [948, 34] on link "Grozs 3" at bounding box center [933, 27] width 97 height 55
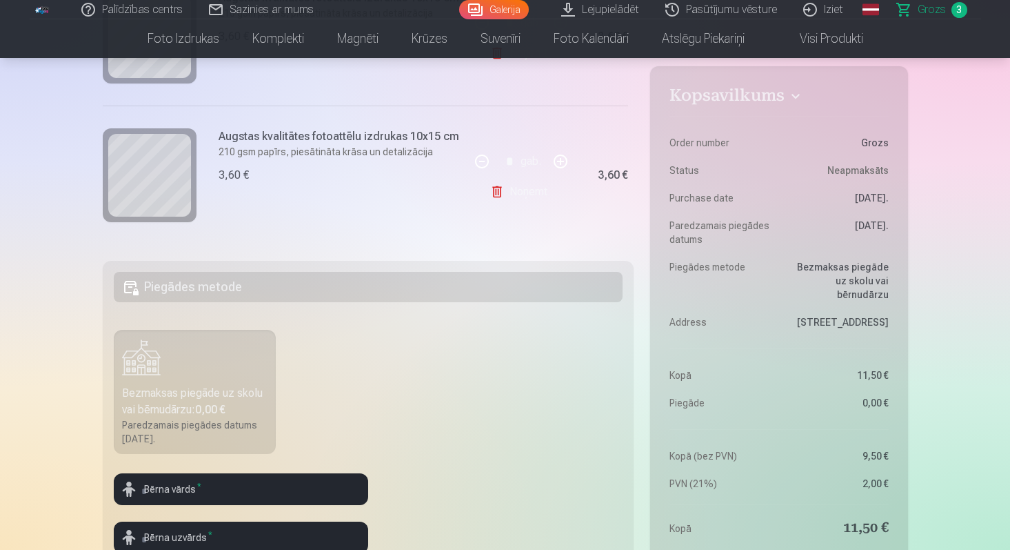
scroll to position [230, 0]
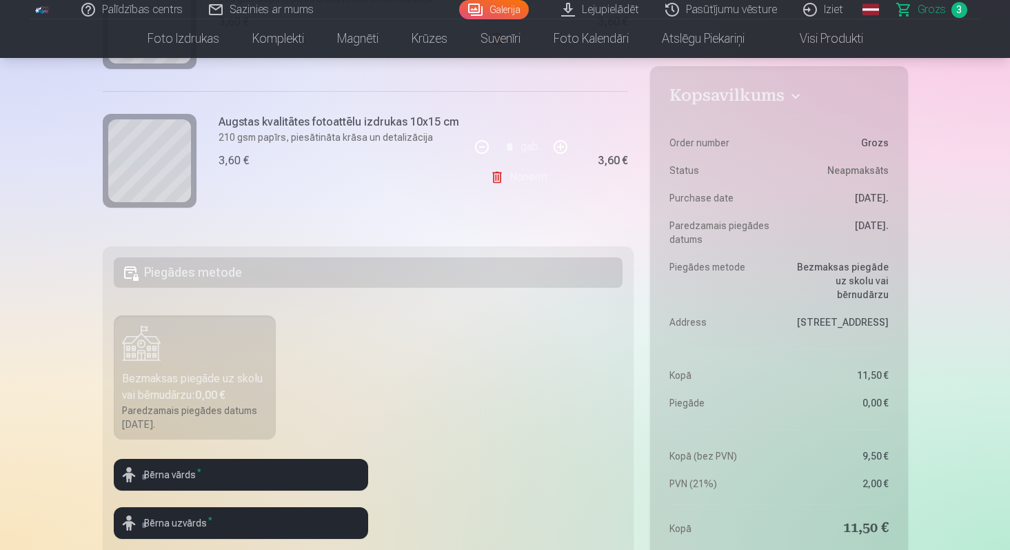
click at [217, 348] on label "Bezmaksas piegāde uz skolu vai bērnudārzu : 0,00 € Paredzamais piegādes datums …" at bounding box center [195, 377] width 163 height 124
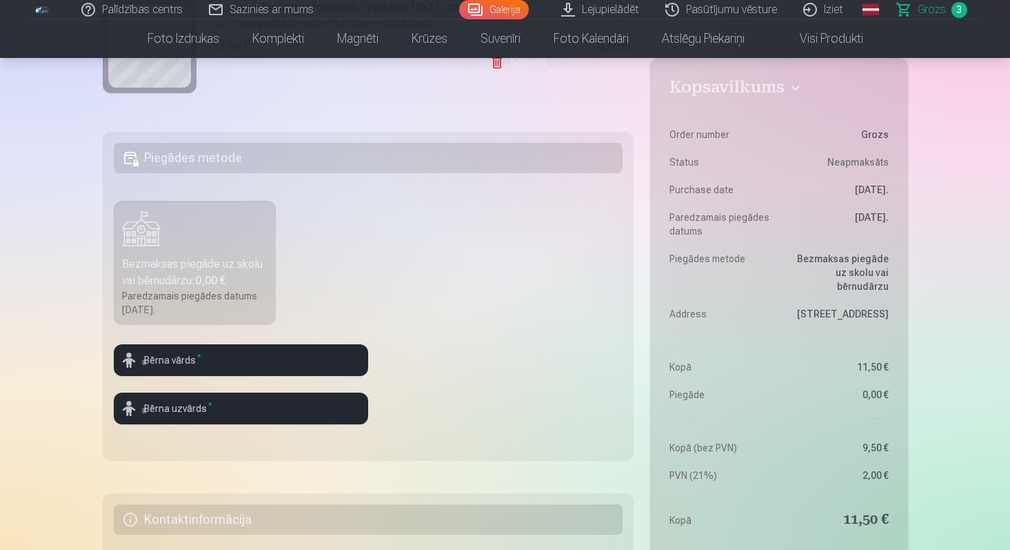
scroll to position [428, 0]
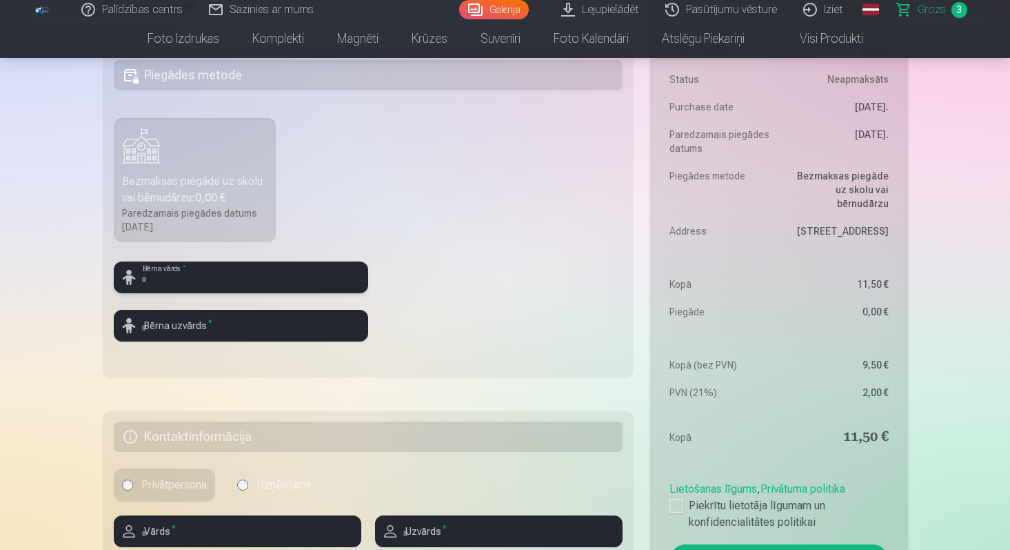
click at [172, 274] on input "text" at bounding box center [241, 277] width 254 height 32
type input "*"
type input "******"
click at [160, 325] on input "text" at bounding box center [241, 326] width 254 height 32
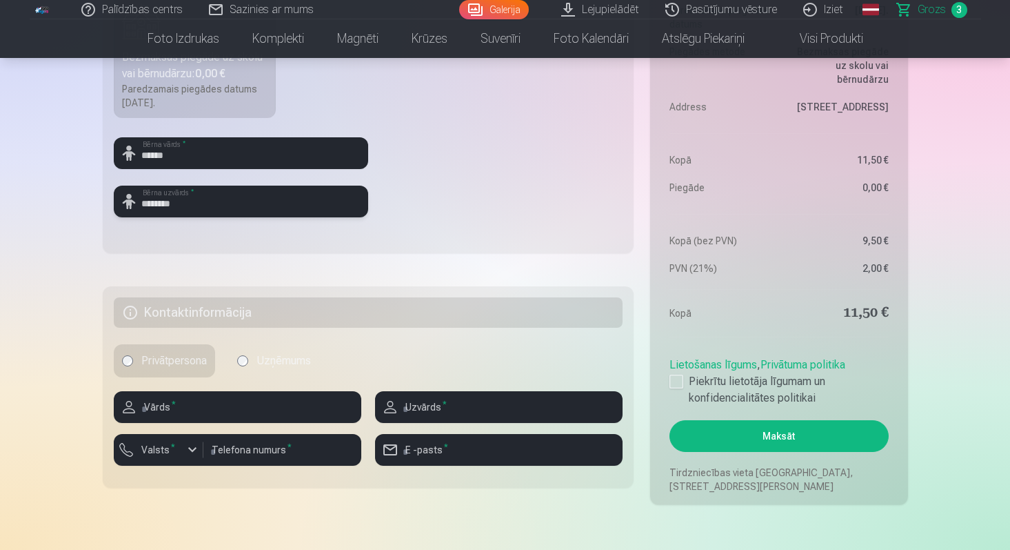
scroll to position [607, 0]
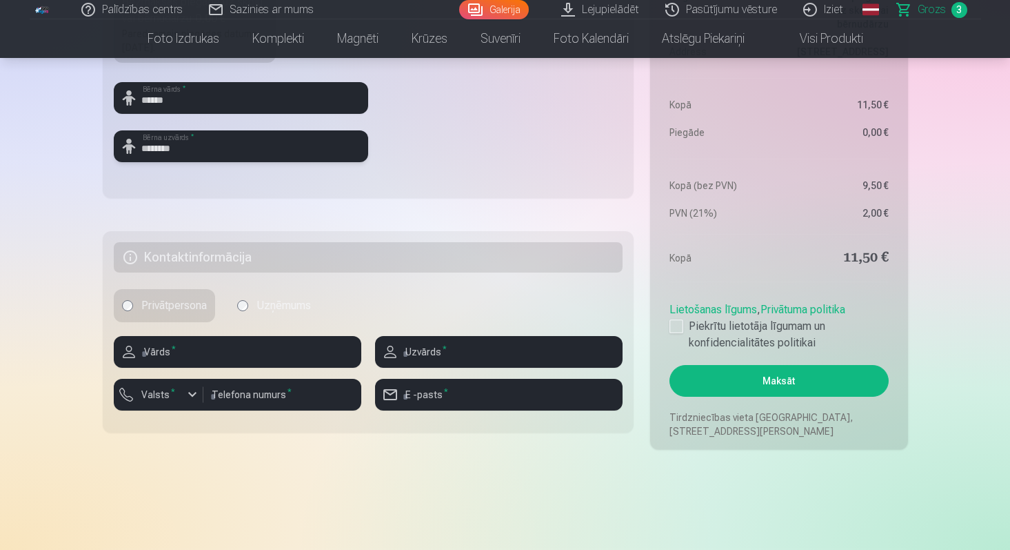
type input "********"
click at [224, 212] on div "Kopsavilkums Order number Grozs Status Neapmaksāts Purchase date 14.09.2025. Pa…" at bounding box center [505, 13] width 805 height 871
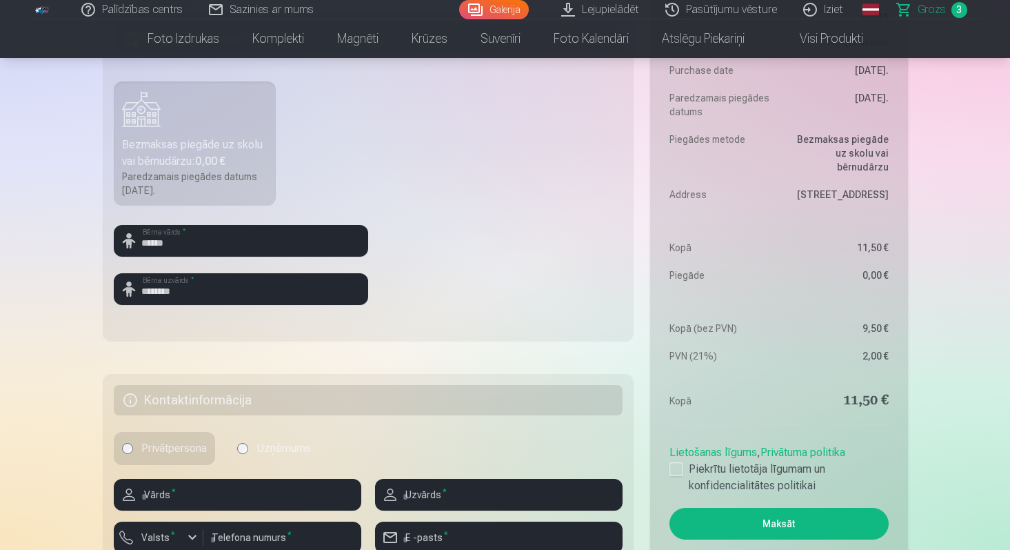
scroll to position [546, 0]
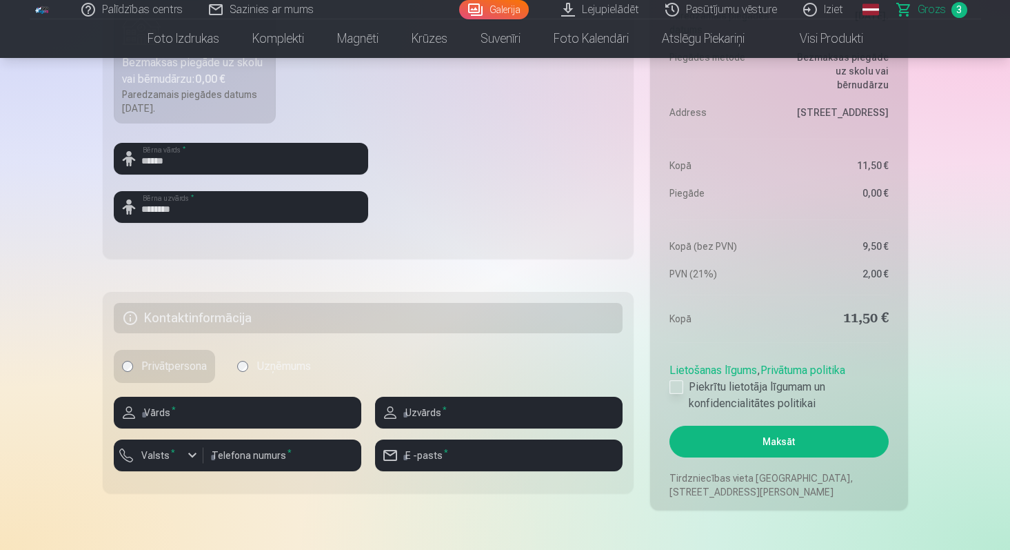
click at [678, 388] on div at bounding box center [677, 387] width 14 height 14
click at [730, 454] on button "Maksāt" at bounding box center [779, 441] width 219 height 32
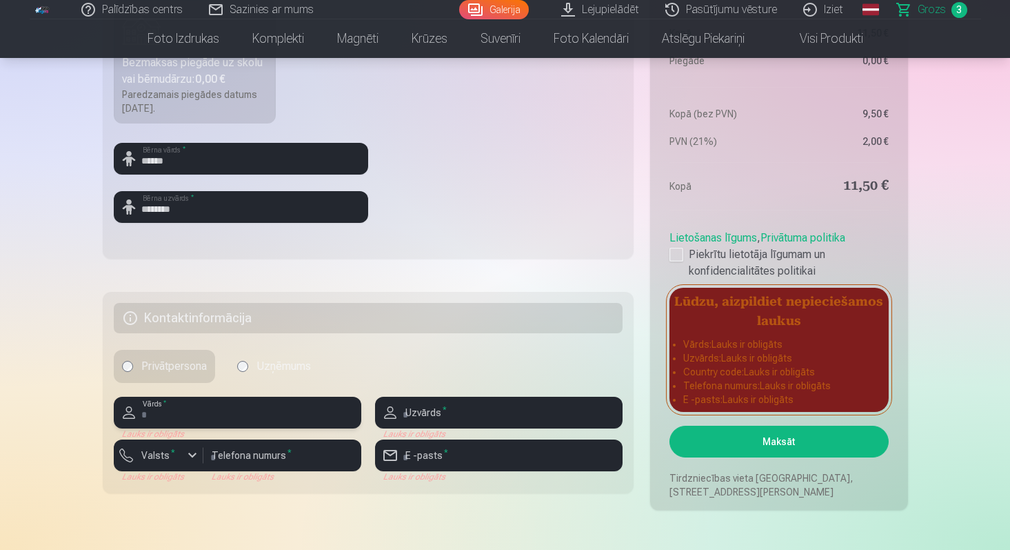
click at [299, 412] on input "text" at bounding box center [238, 412] width 248 height 32
type input "******"
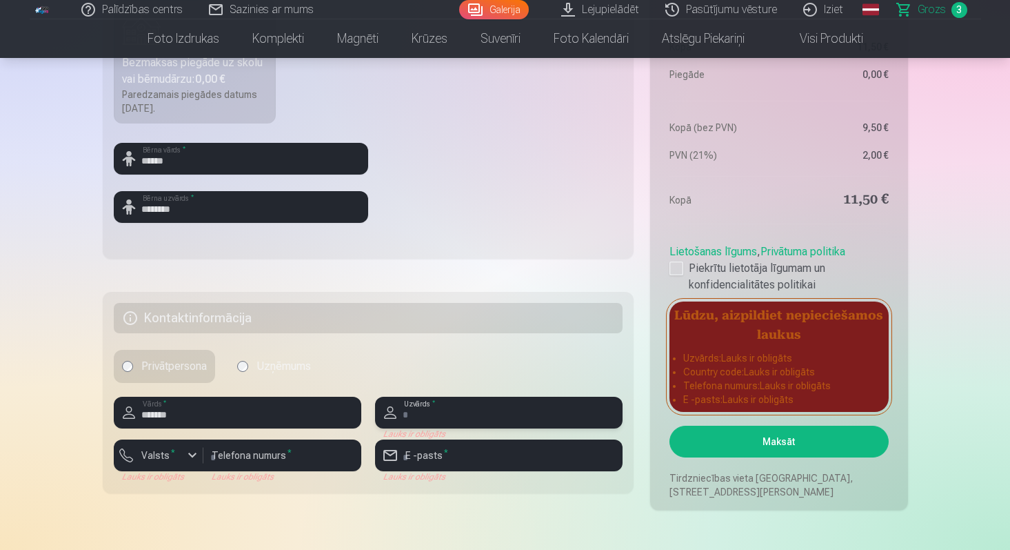
click at [420, 410] on input "text" at bounding box center [499, 412] width 248 height 32
type input "********"
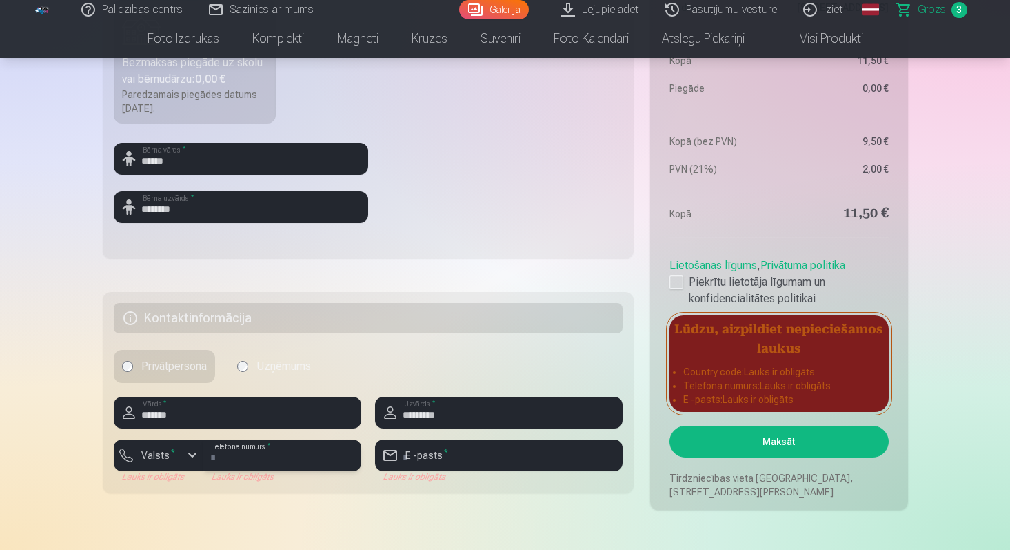
click at [238, 462] on input "number" at bounding box center [282, 455] width 158 height 32
click at [180, 454] on div "button" at bounding box center [161, 457] width 41 height 14
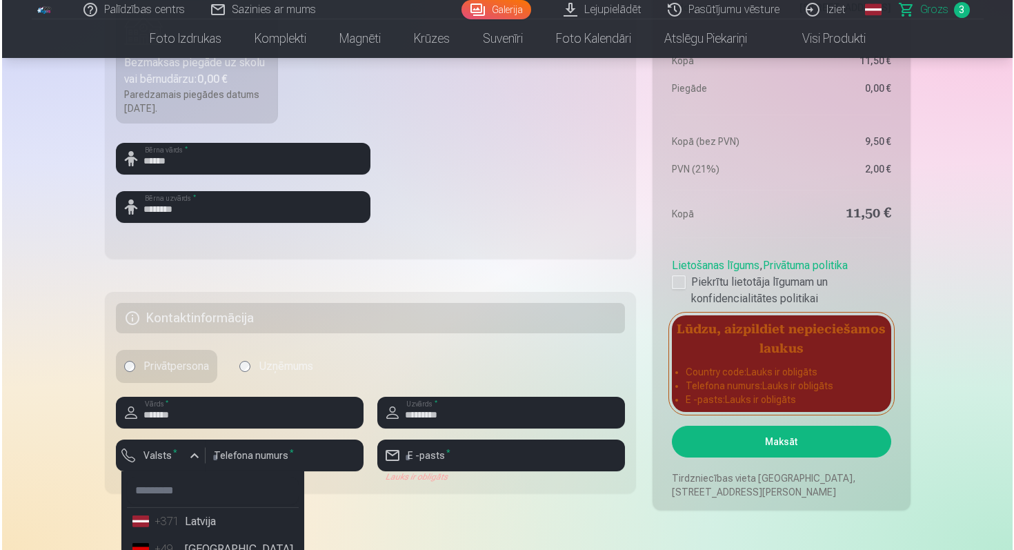
scroll to position [560, 0]
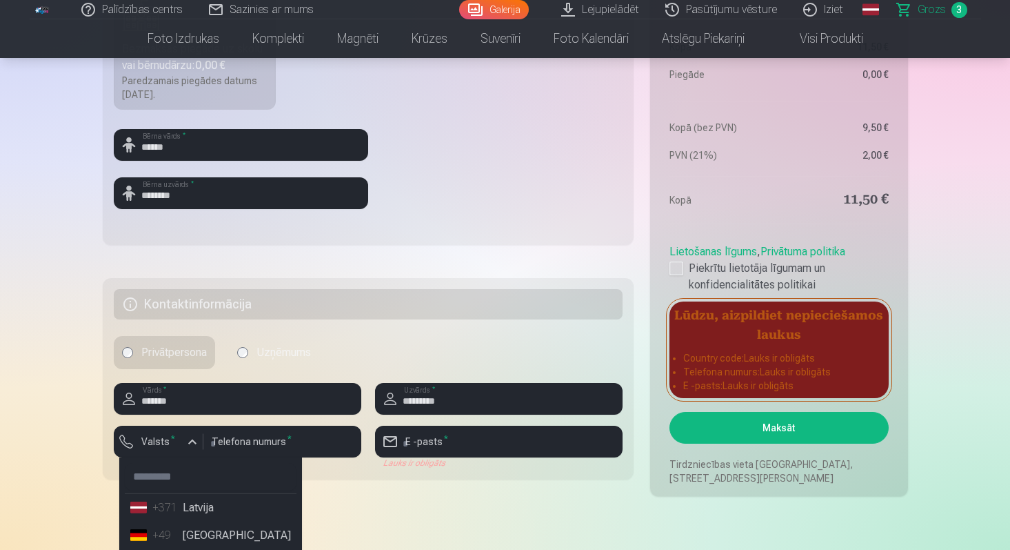
click at [185, 505] on li "+371 Latvija" at bounding box center [211, 508] width 172 height 28
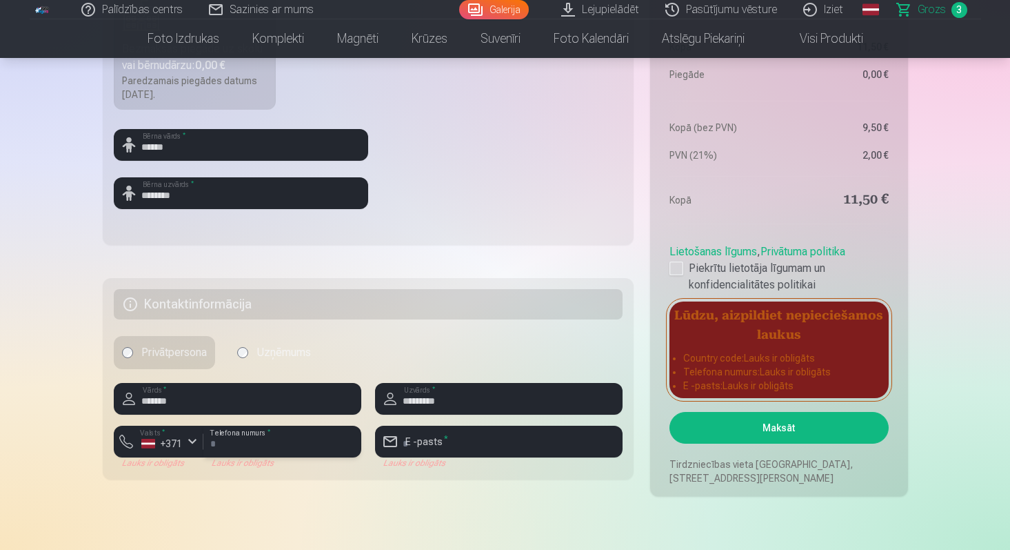
click at [234, 443] on input "number" at bounding box center [282, 441] width 158 height 32
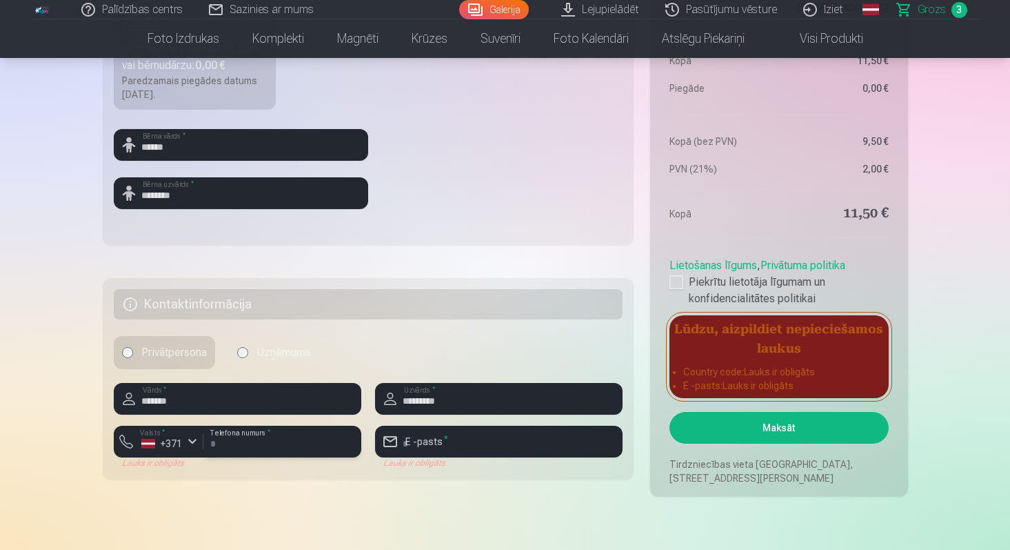
type input "********"
click at [403, 442] on input "email" at bounding box center [499, 441] width 248 height 32
type input "**********"
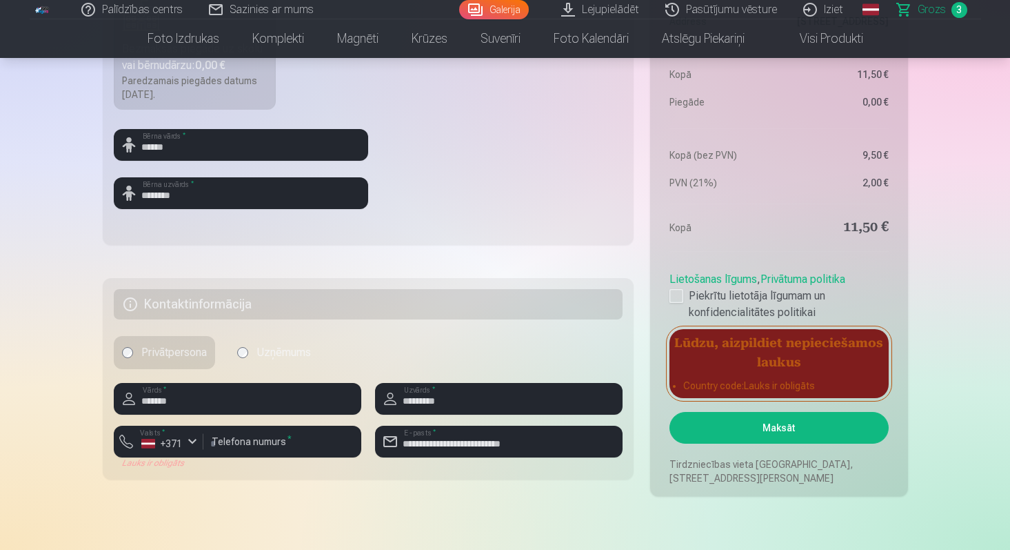
click at [749, 419] on button "Maksāt" at bounding box center [779, 428] width 219 height 32
